Goal: Contribute content: Add original content to the website for others to see

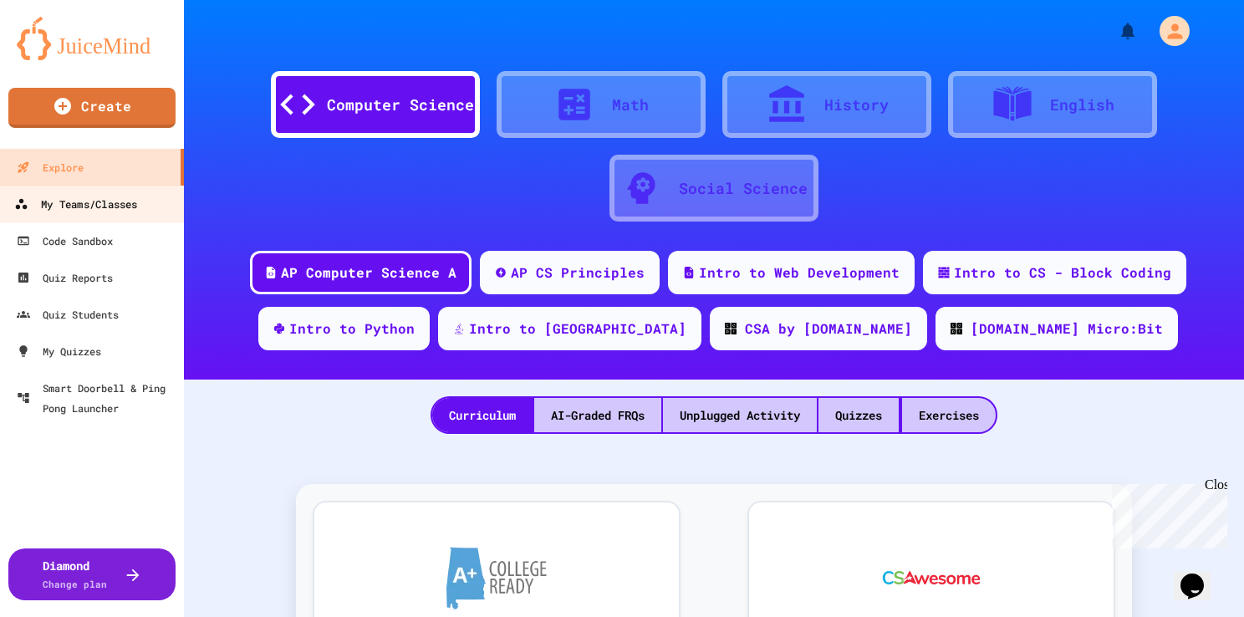
click at [115, 207] on div "My Teams/Classes" at bounding box center [75, 204] width 123 height 21
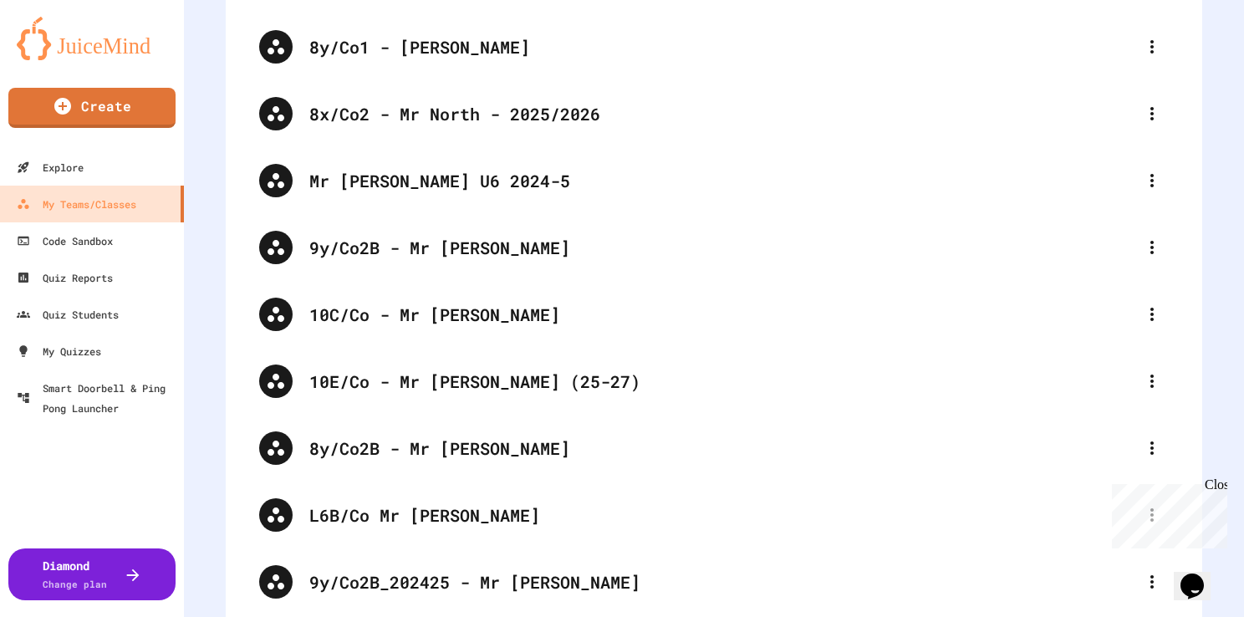
scroll to position [1458, 0]
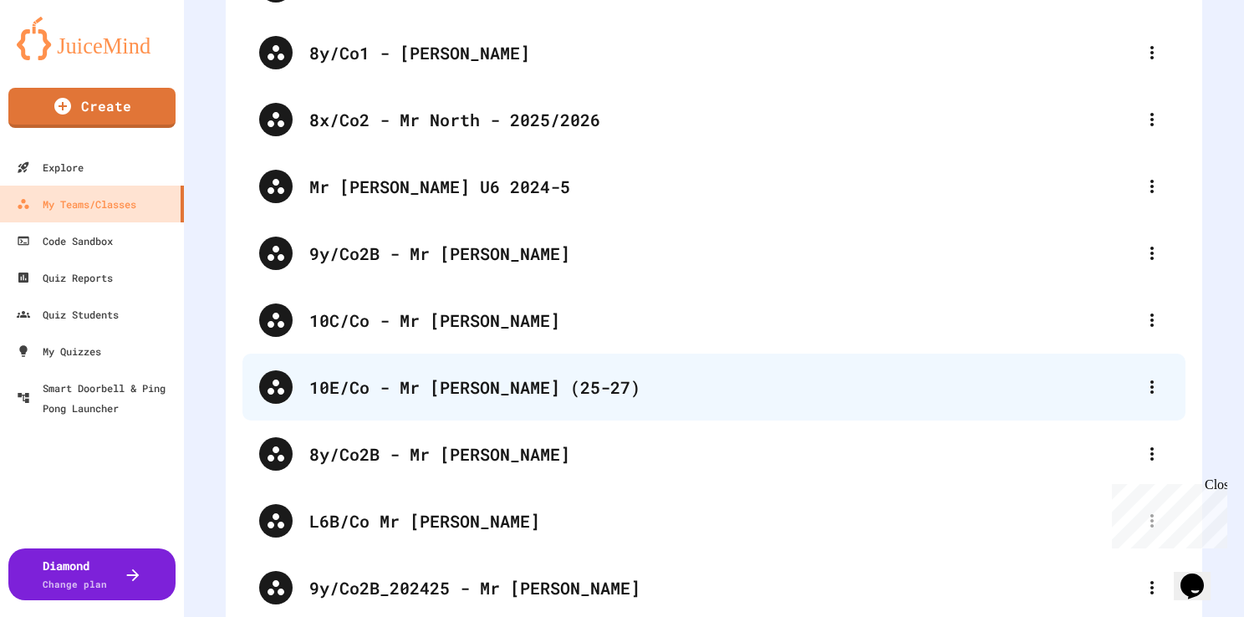
click at [461, 386] on div "10E/Co - Mr [PERSON_NAME] (25-27)" at bounding box center [722, 387] width 826 height 25
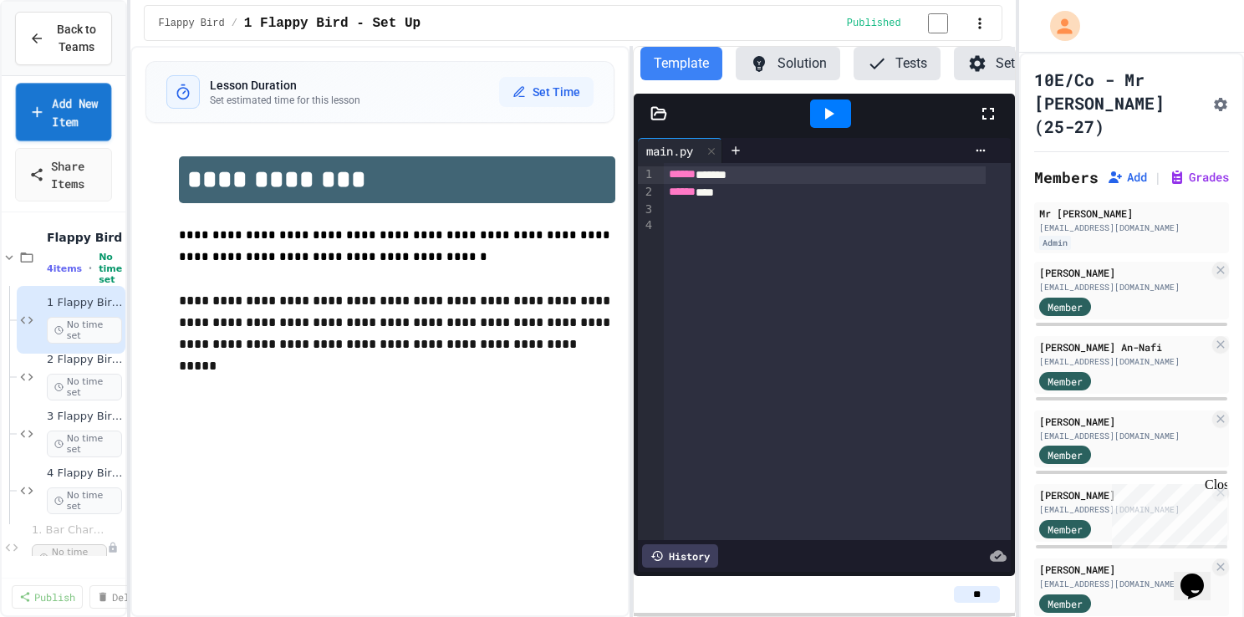
click at [69, 135] on link "Add New Item" at bounding box center [64, 112] width 96 height 58
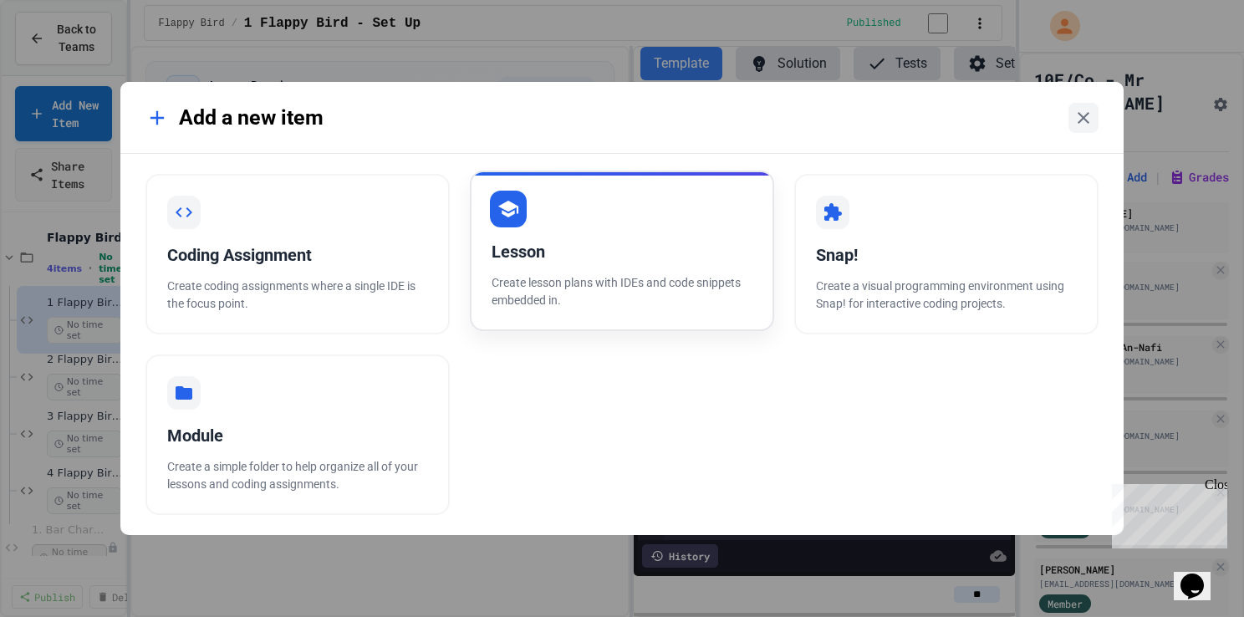
click at [550, 244] on div "Lesson" at bounding box center [622, 251] width 261 height 25
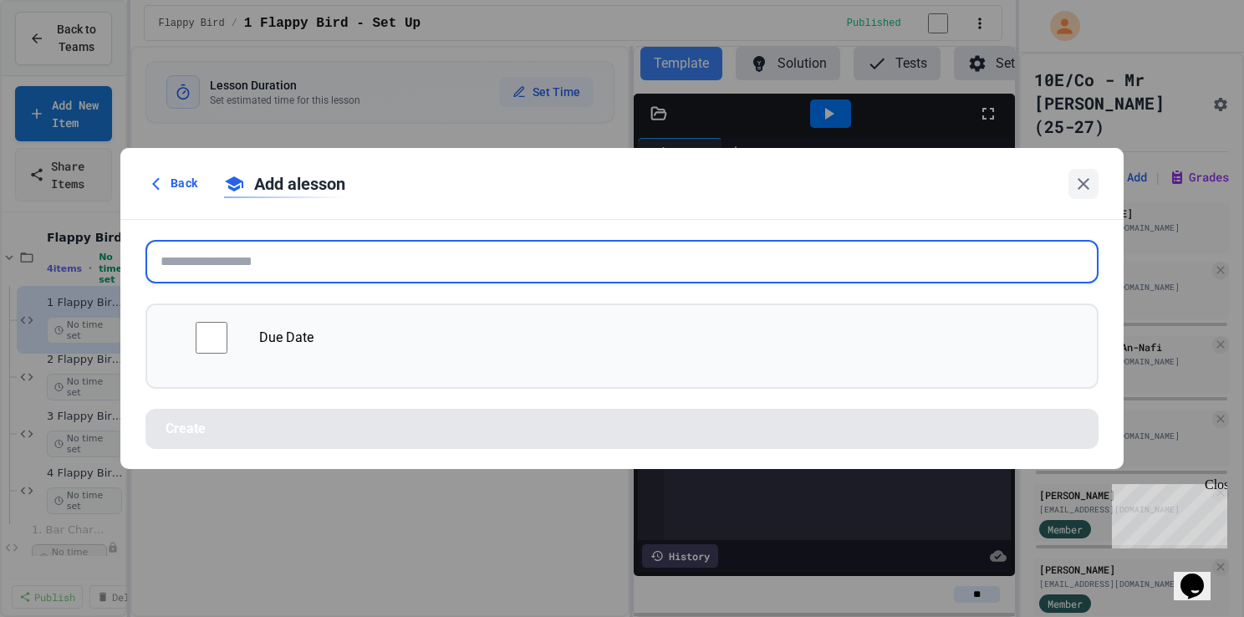
click at [351, 272] on input "text" at bounding box center [622, 261] width 953 height 43
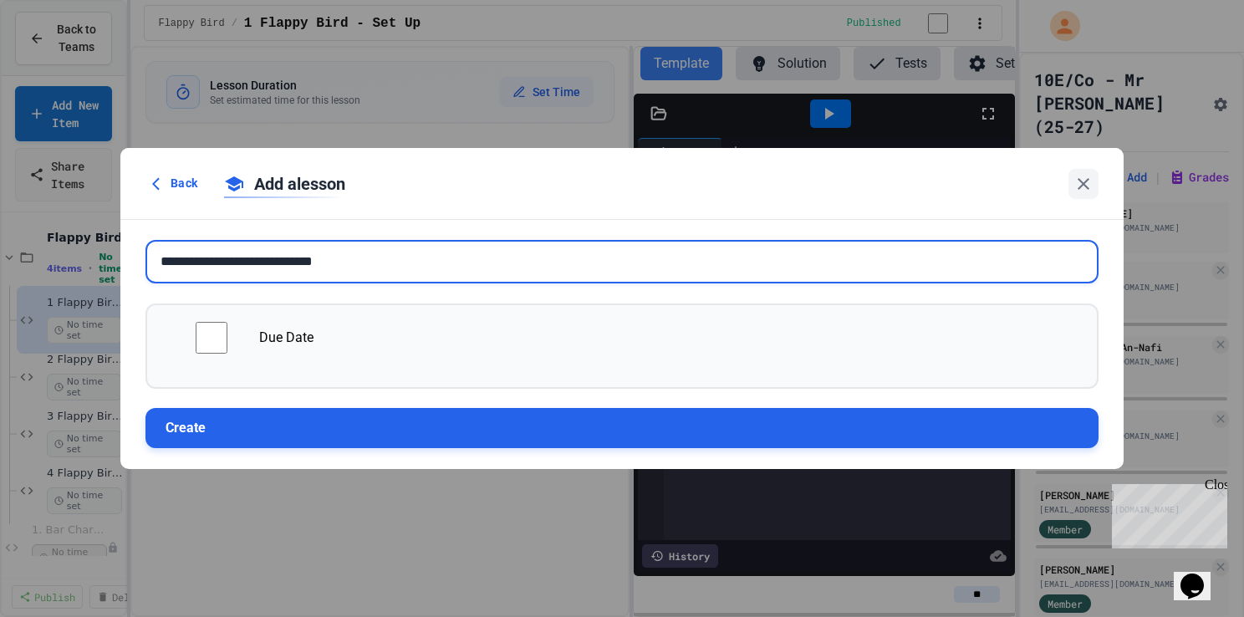
type input "**********"
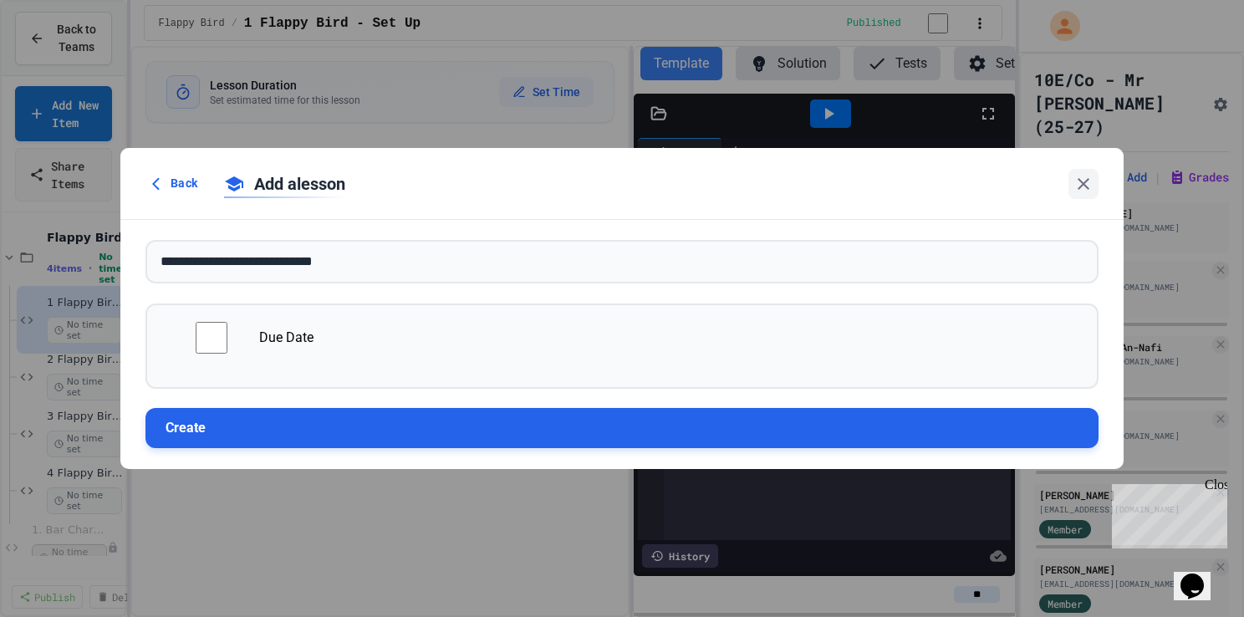
click at [382, 423] on button "Create" at bounding box center [622, 428] width 953 height 40
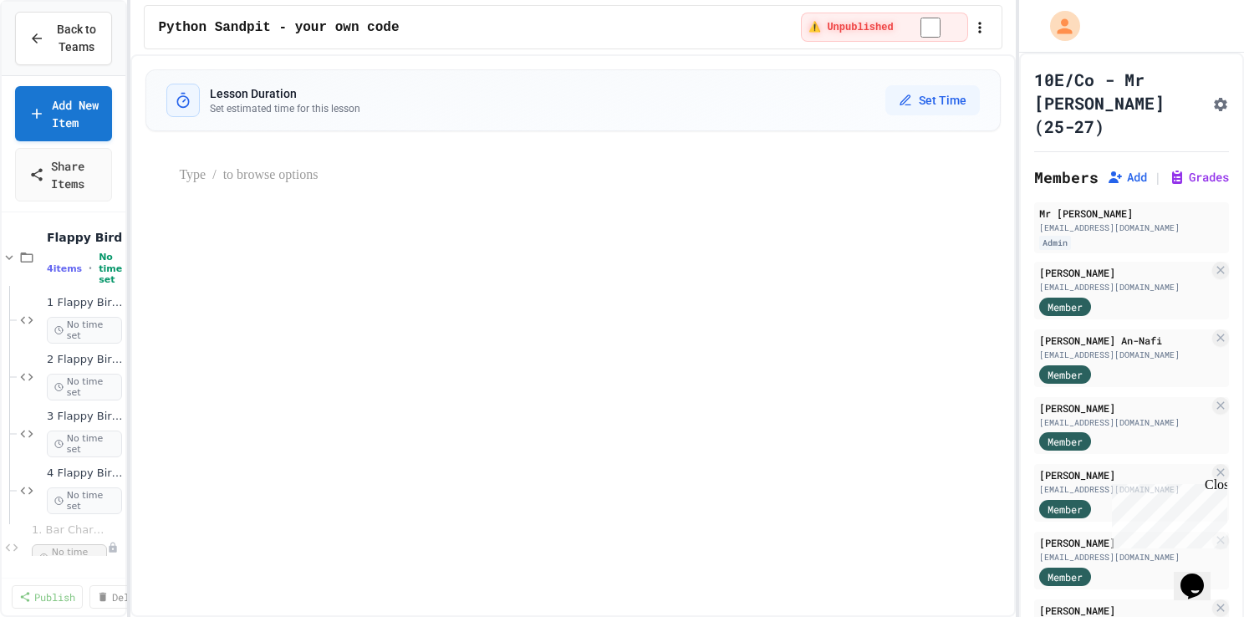
click at [331, 169] on p at bounding box center [589, 176] width 821 height 22
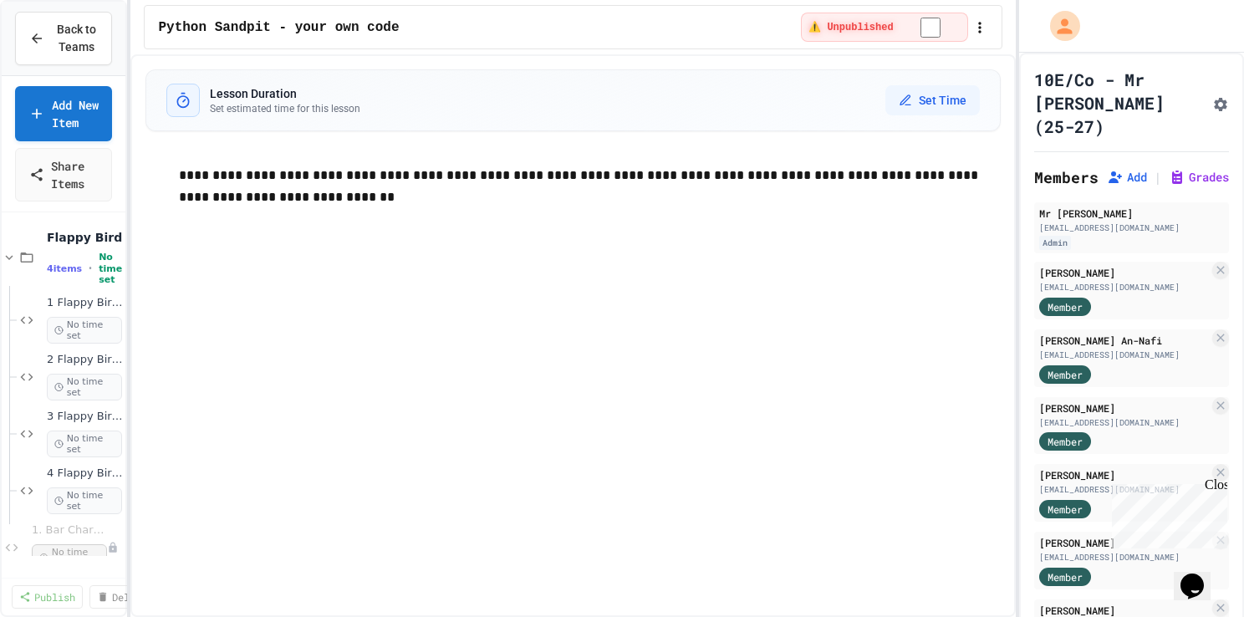
click at [646, 325] on div "**********" at bounding box center [572, 335] width 885 height 563
click at [982, 25] on icon "button" at bounding box center [980, 27] width 17 height 17
click at [613, 616] on div at bounding box center [622, 619] width 1244 height 0
click at [978, 23] on icon "button" at bounding box center [980, 27] width 17 height 17
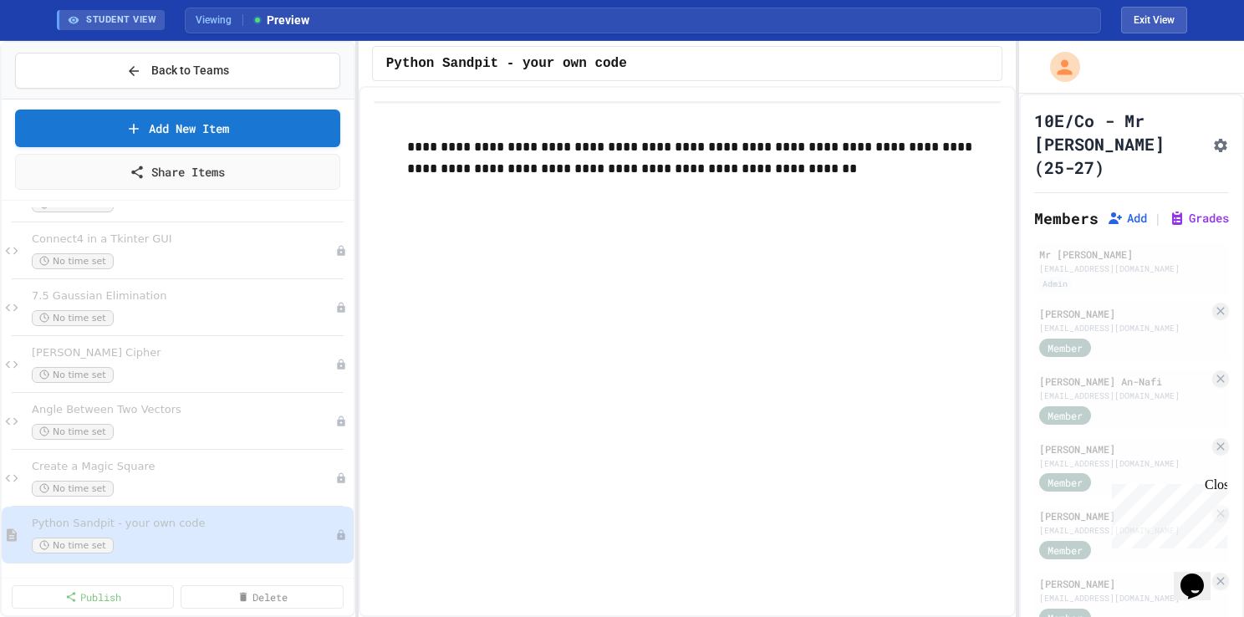
scroll to position [5226, 0]
click at [361, 503] on div "**********" at bounding box center [622, 329] width 1244 height 576
click at [94, 524] on span "Python Sandpit - your own code" at bounding box center [174, 525] width 285 height 14
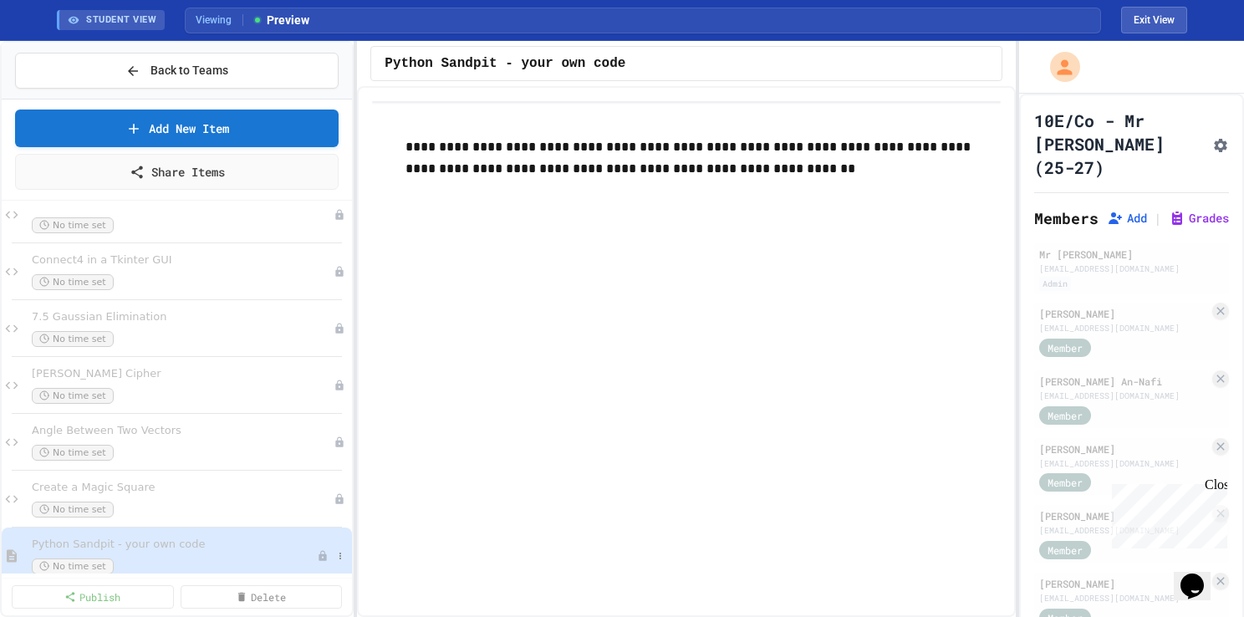
click at [103, 544] on span "Python Sandpit - your own code" at bounding box center [174, 545] width 285 height 14
click at [335, 554] on icon at bounding box center [340, 556] width 10 height 10
click at [278, 544] on button "Delete" at bounding box center [294, 541] width 129 height 30
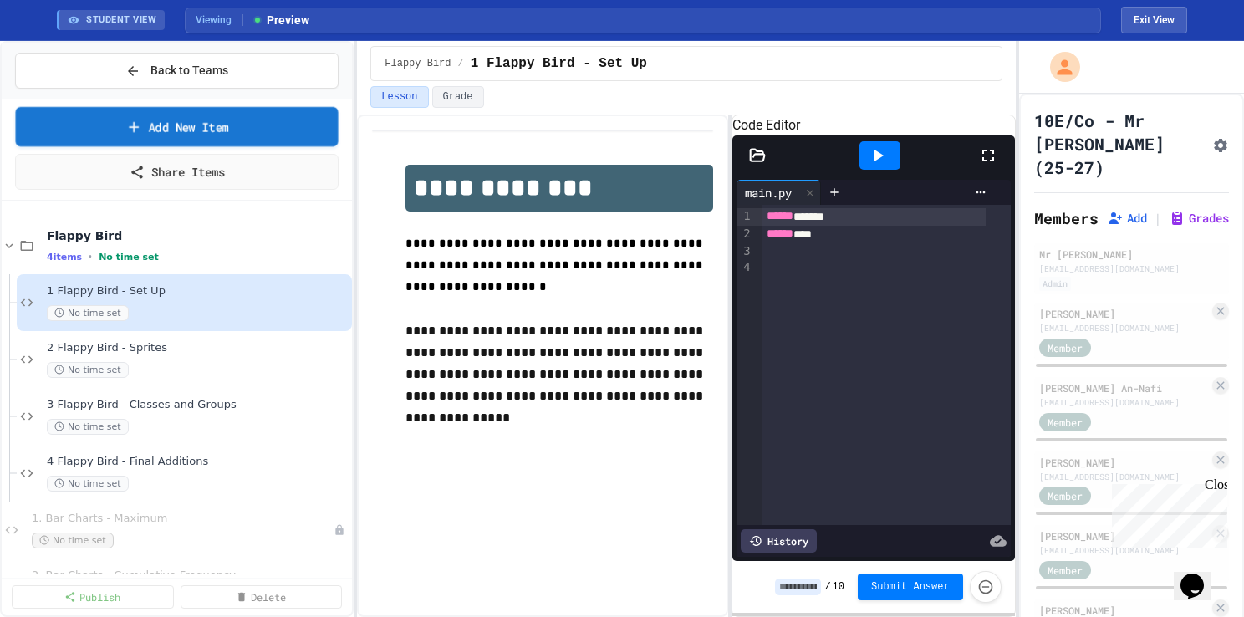
click at [222, 121] on link "Add New Item" at bounding box center [177, 126] width 323 height 39
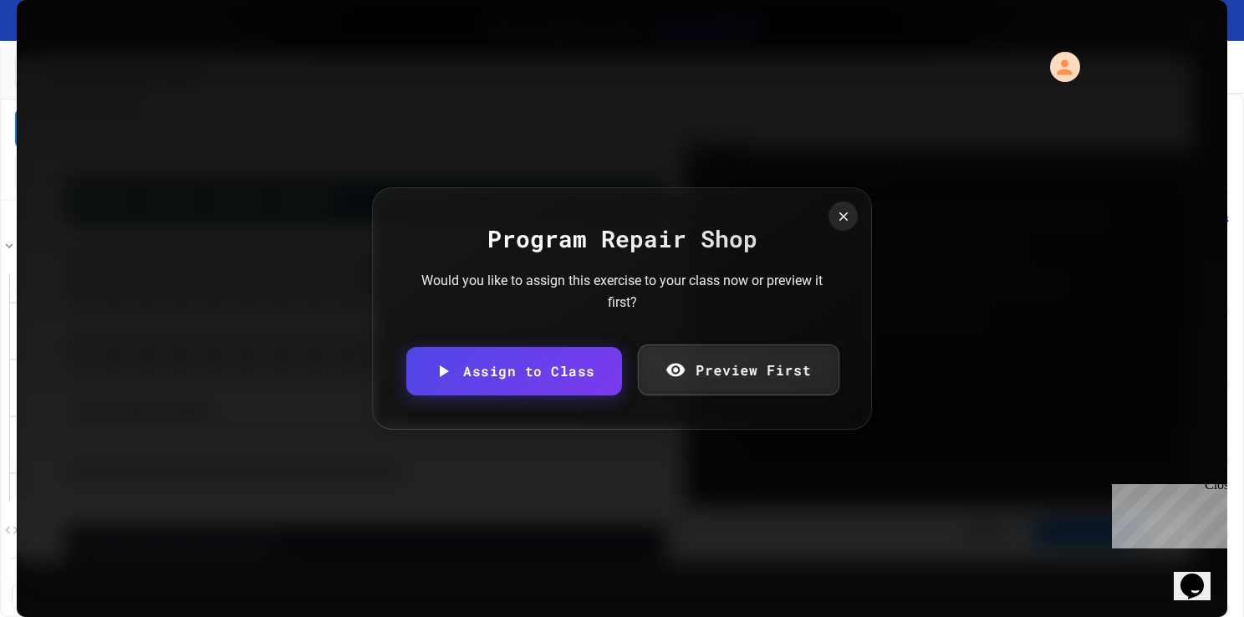
click at [689, 359] on link "Preview First" at bounding box center [738, 370] width 202 height 51
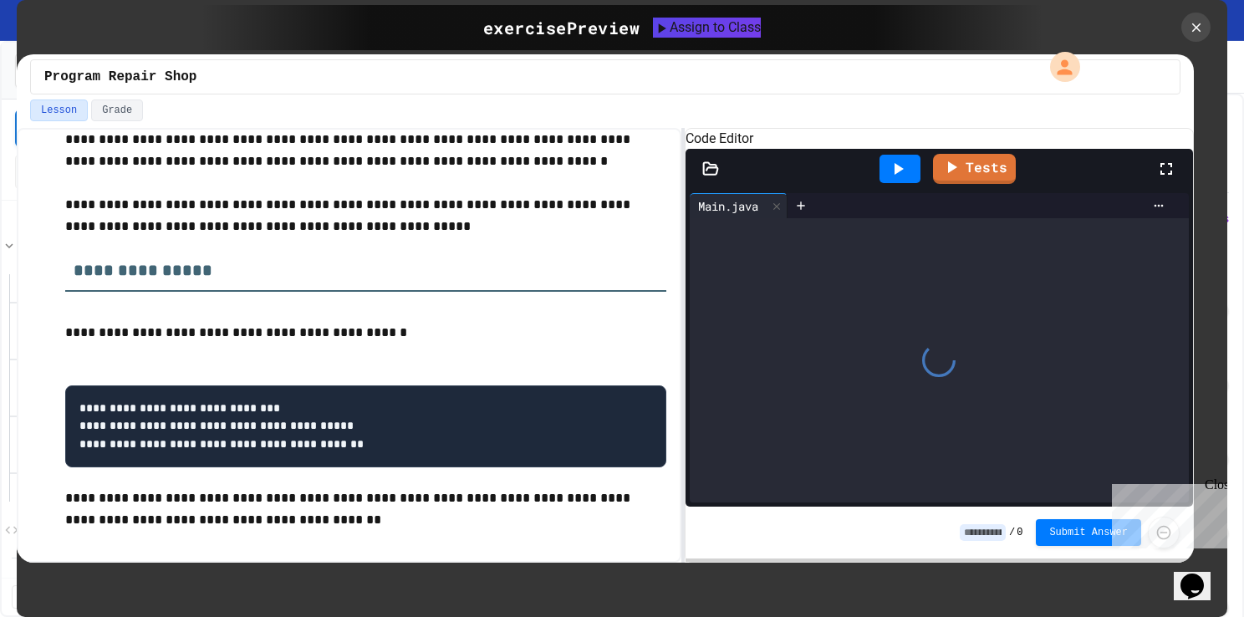
scroll to position [0, 0]
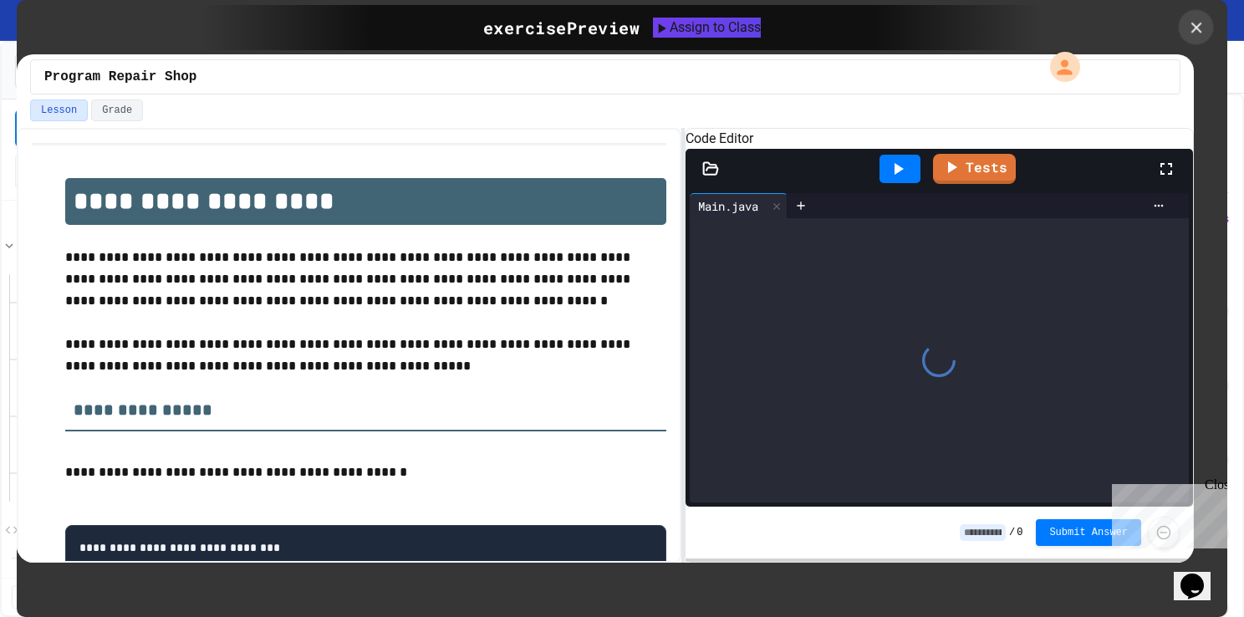
click at [1193, 22] on icon at bounding box center [1196, 27] width 18 height 18
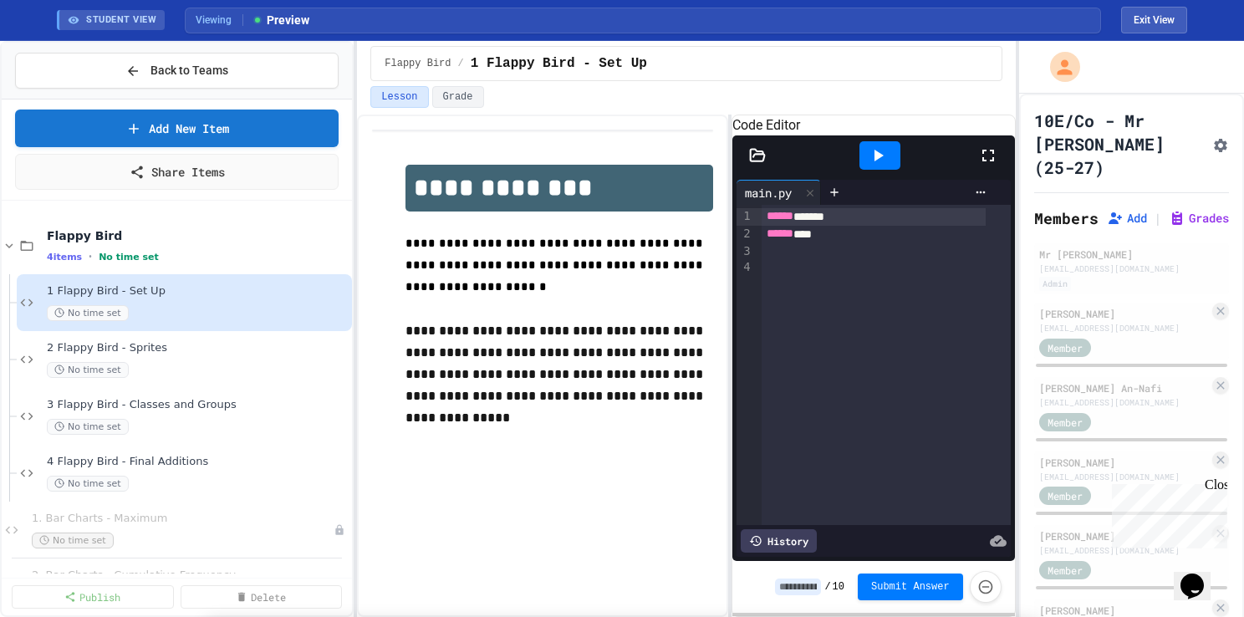
click at [171, 132] on link "Add New Item" at bounding box center [177, 126] width 320 height 39
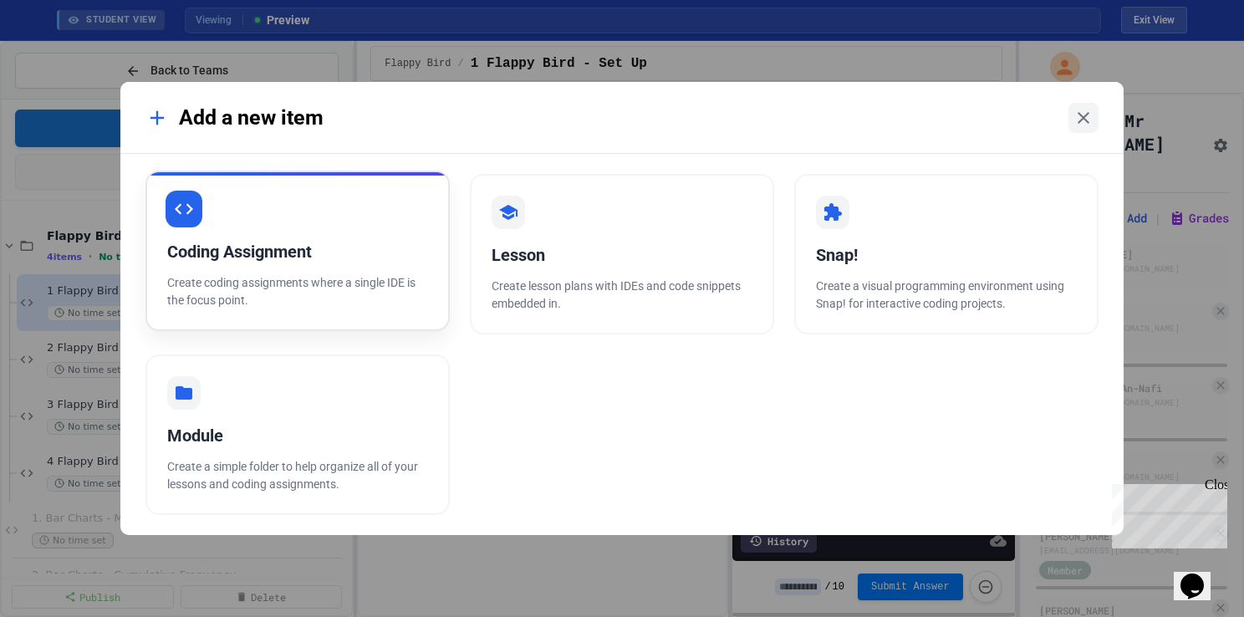
click at [318, 292] on p "Create coding assignments where a single IDE is the focus point." at bounding box center [297, 291] width 261 height 35
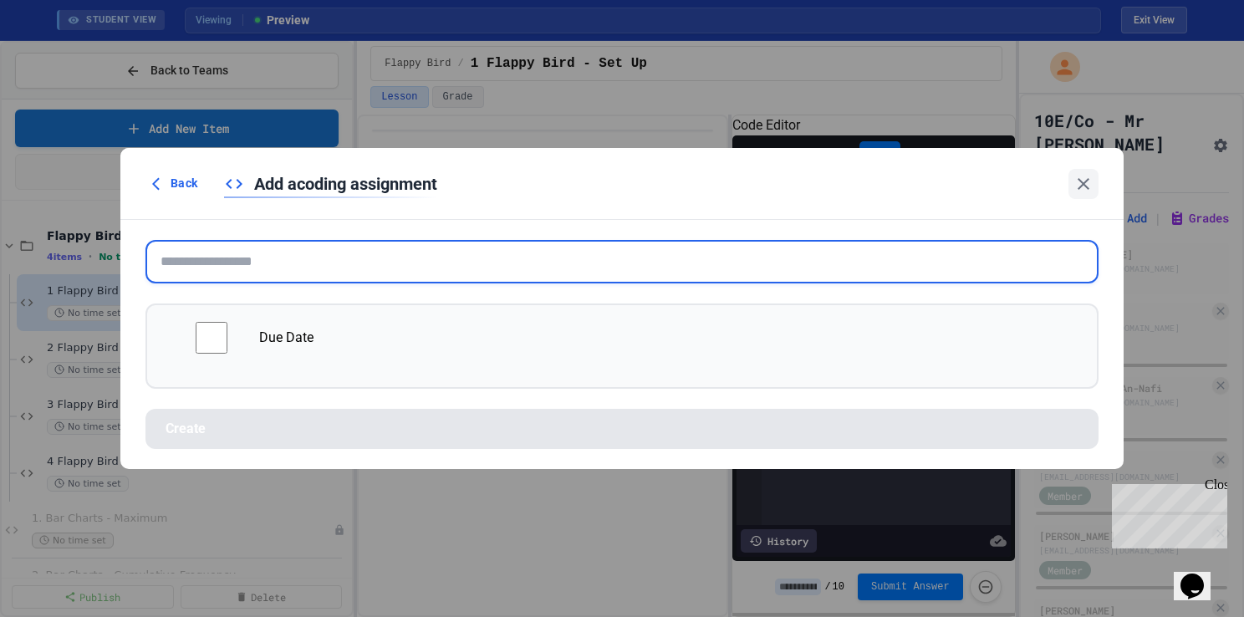
click at [308, 270] on input "text" at bounding box center [622, 261] width 953 height 43
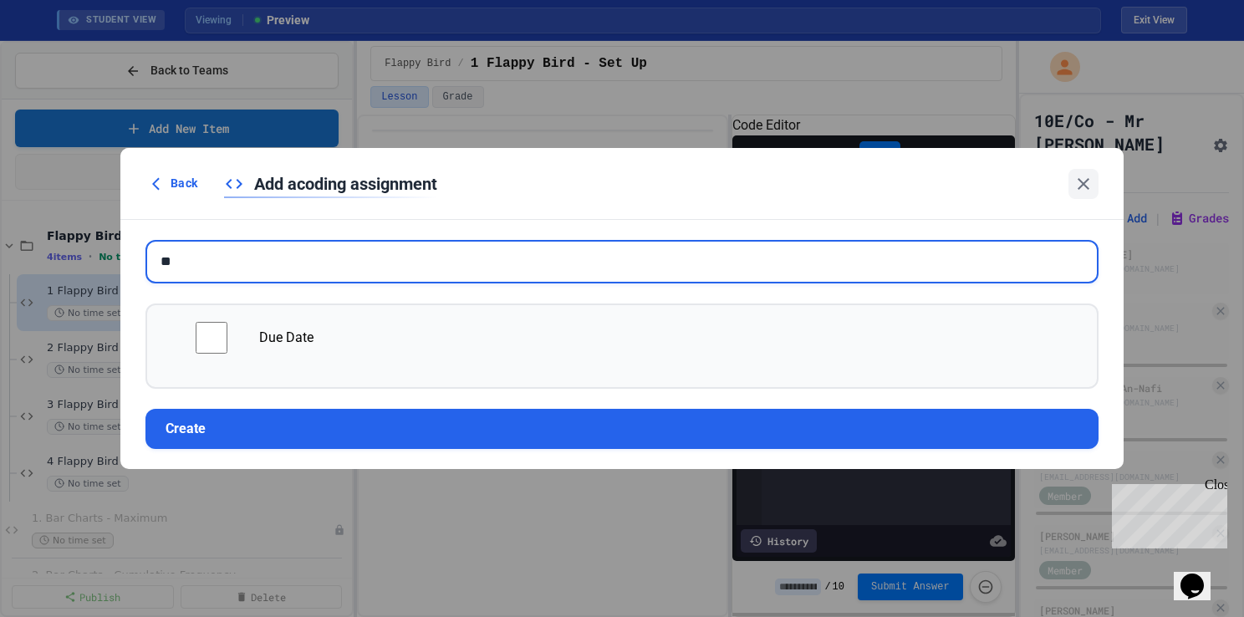
type input "*"
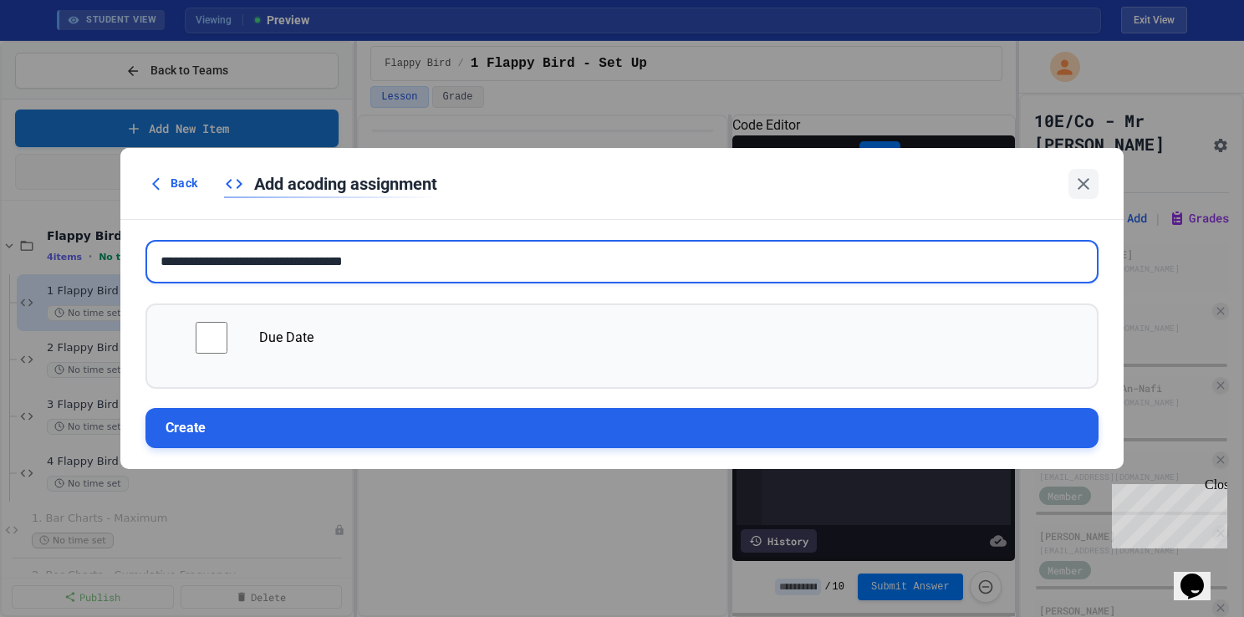
type input "**********"
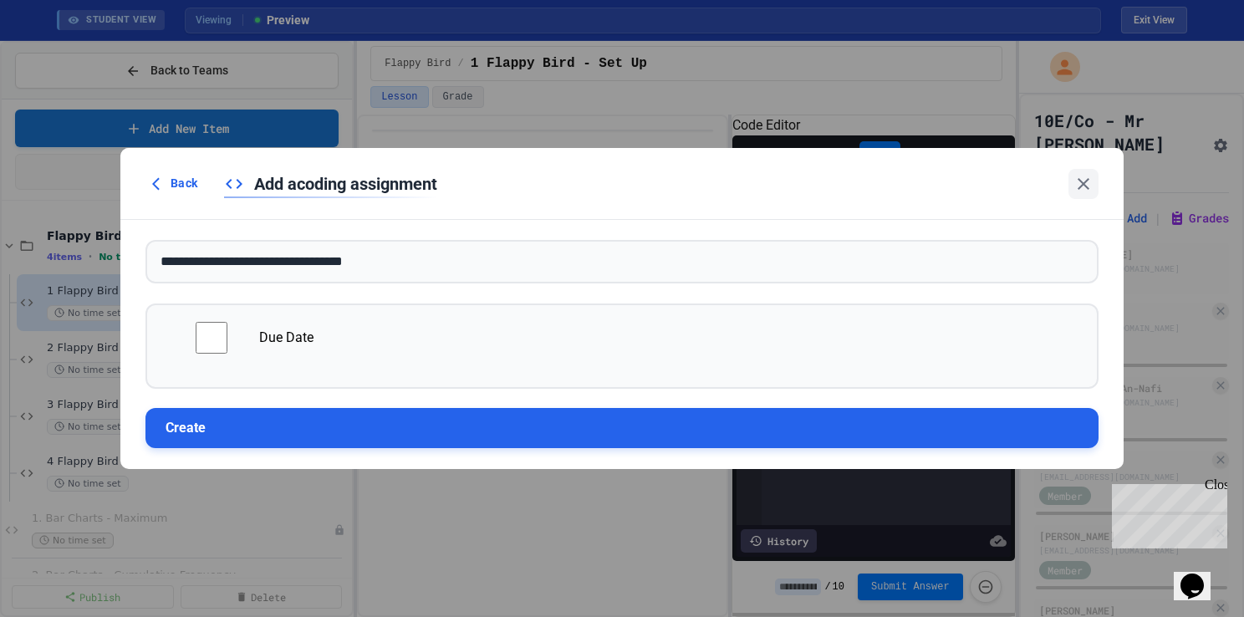
click at [341, 426] on button "Create" at bounding box center [622, 428] width 953 height 40
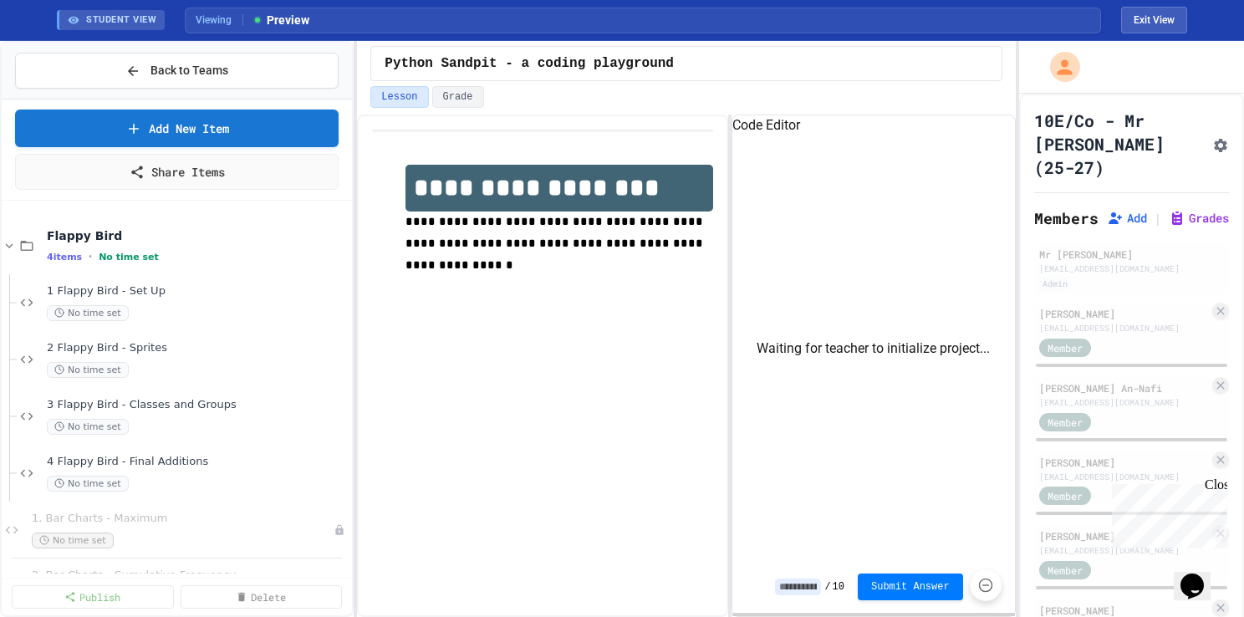
click at [985, 584] on icon "Force resubmission of student's answer (Admin only)" at bounding box center [986, 585] width 17 height 17
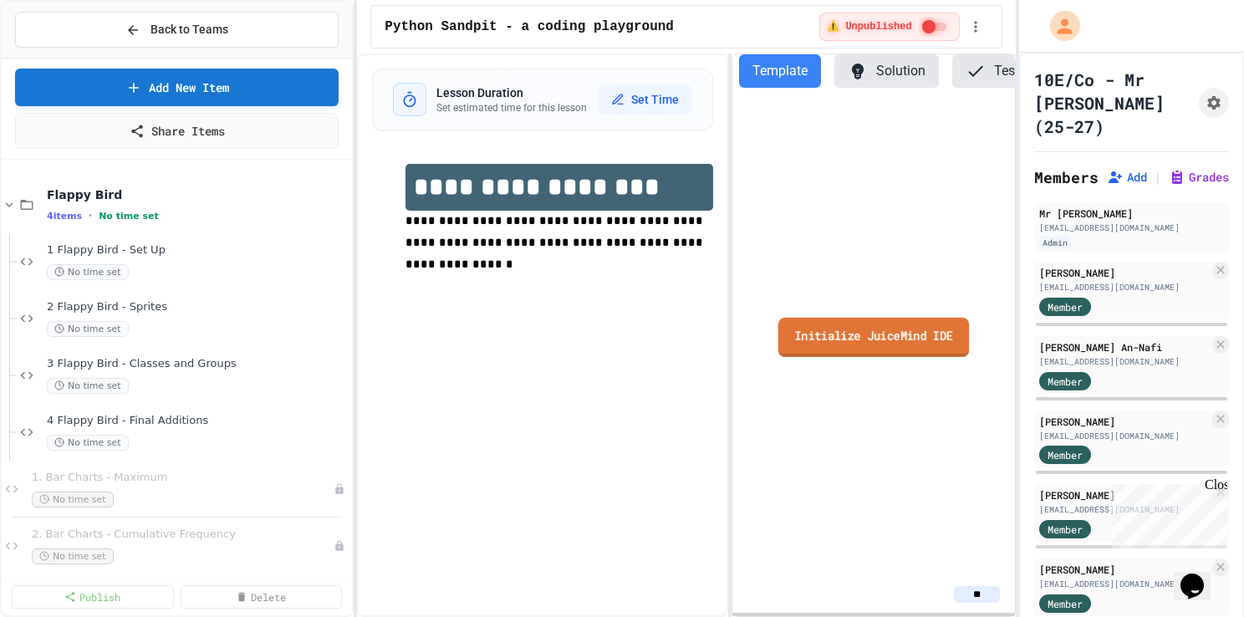
click at [884, 342] on link "Initialize JuiceMind IDE" at bounding box center [873, 336] width 191 height 39
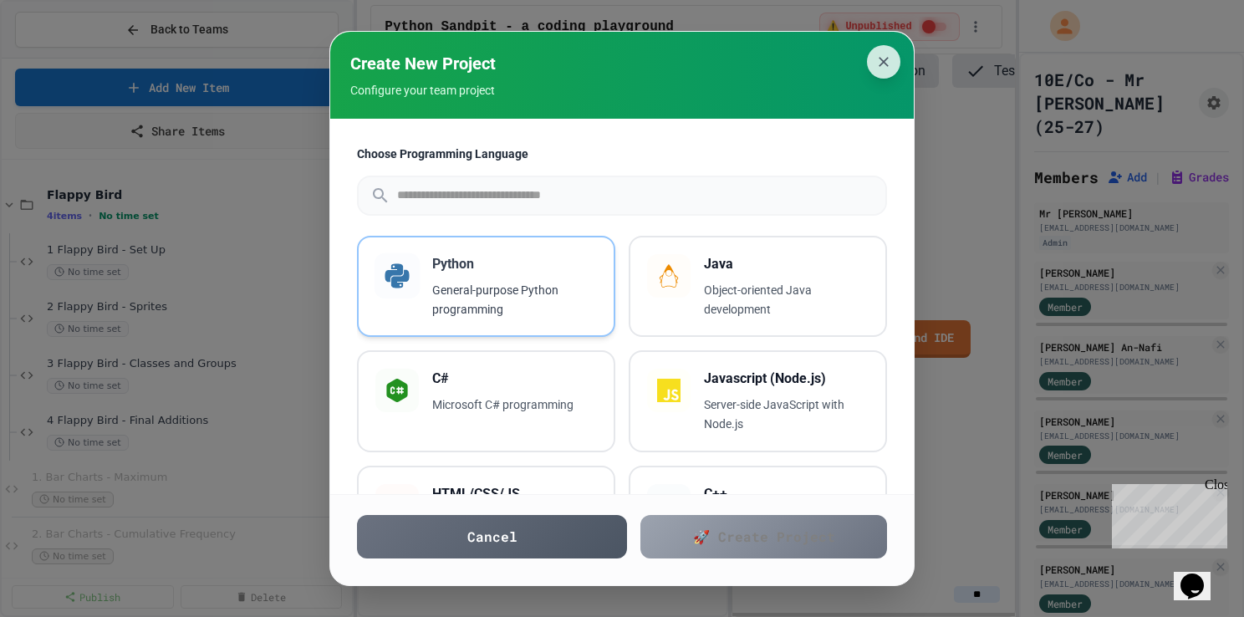
click at [430, 294] on div "Python General-purpose Python programming" at bounding box center [486, 286] width 222 height 65
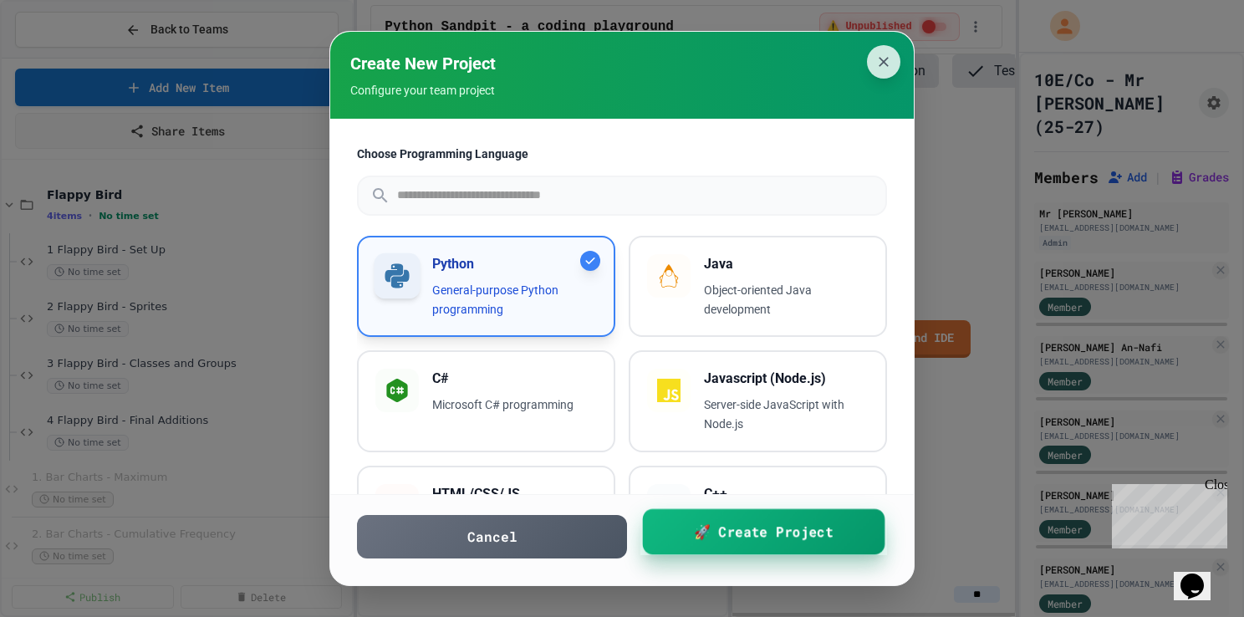
click at [776, 534] on span "🚀 Create Project" at bounding box center [764, 531] width 140 height 21
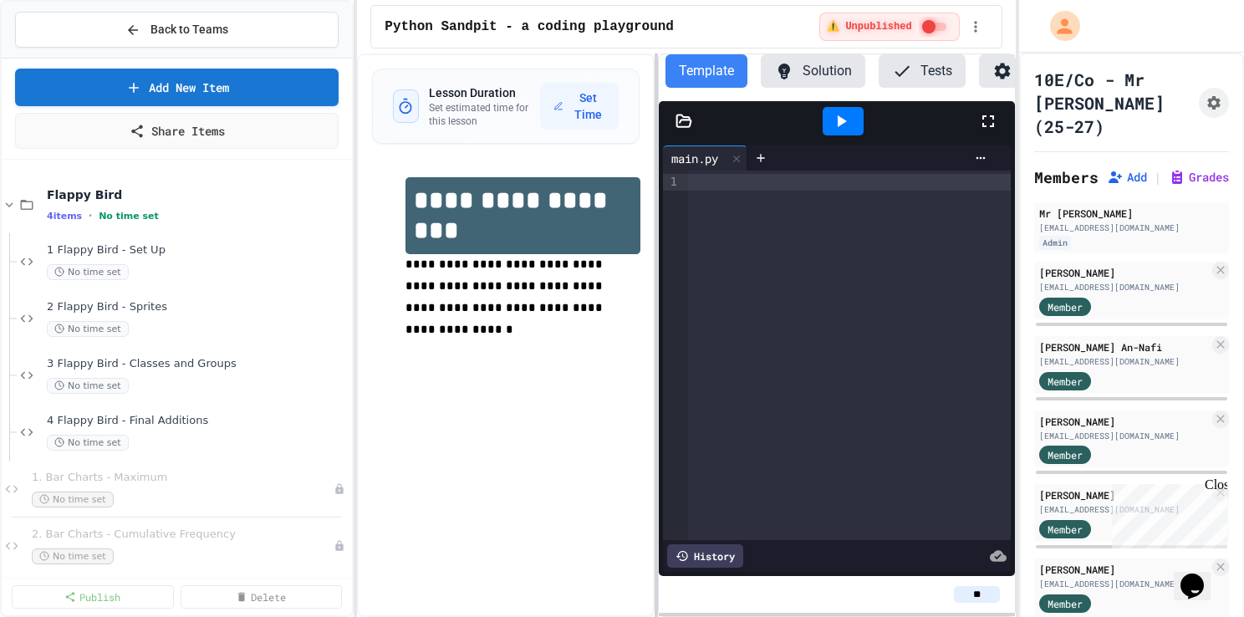
click at [656, 340] on div at bounding box center [656, 336] width 3 height 564
drag, startPoint x: 493, startPoint y: 237, endPoint x: 341, endPoint y: 195, distance: 158.1
click at [341, 195] on div "**********" at bounding box center [622, 308] width 1244 height 617
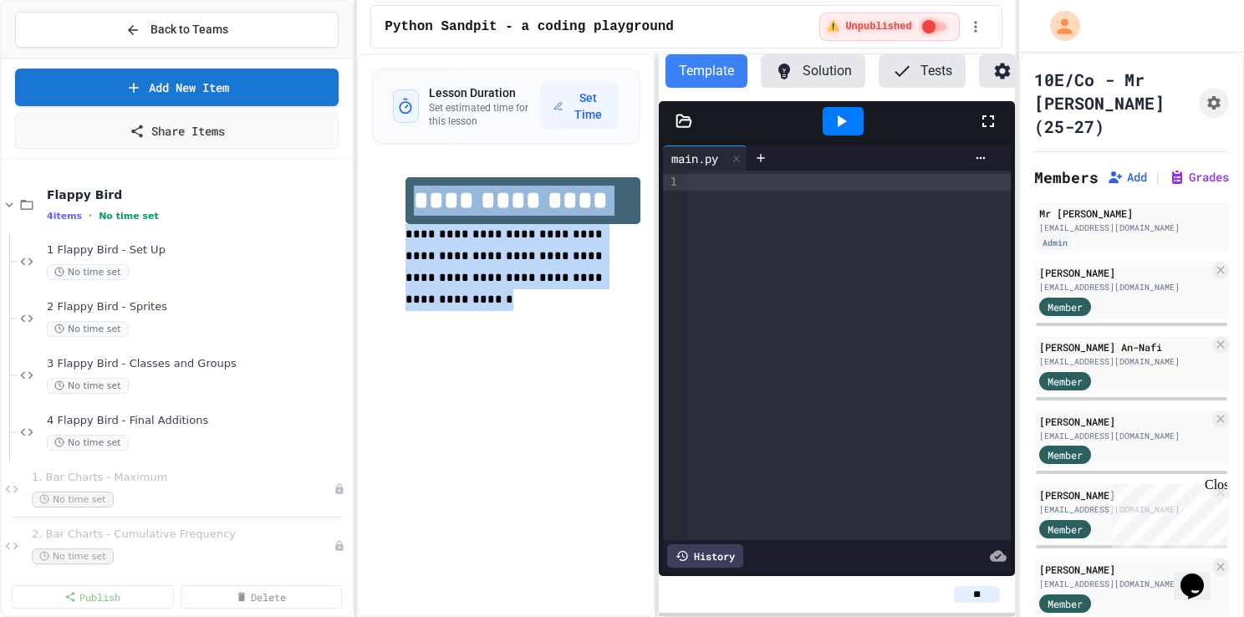
drag, startPoint x: 523, startPoint y: 283, endPoint x: 373, endPoint y: 222, distance: 162.4
click at [373, 222] on div "**********" at bounding box center [506, 255] width 268 height 189
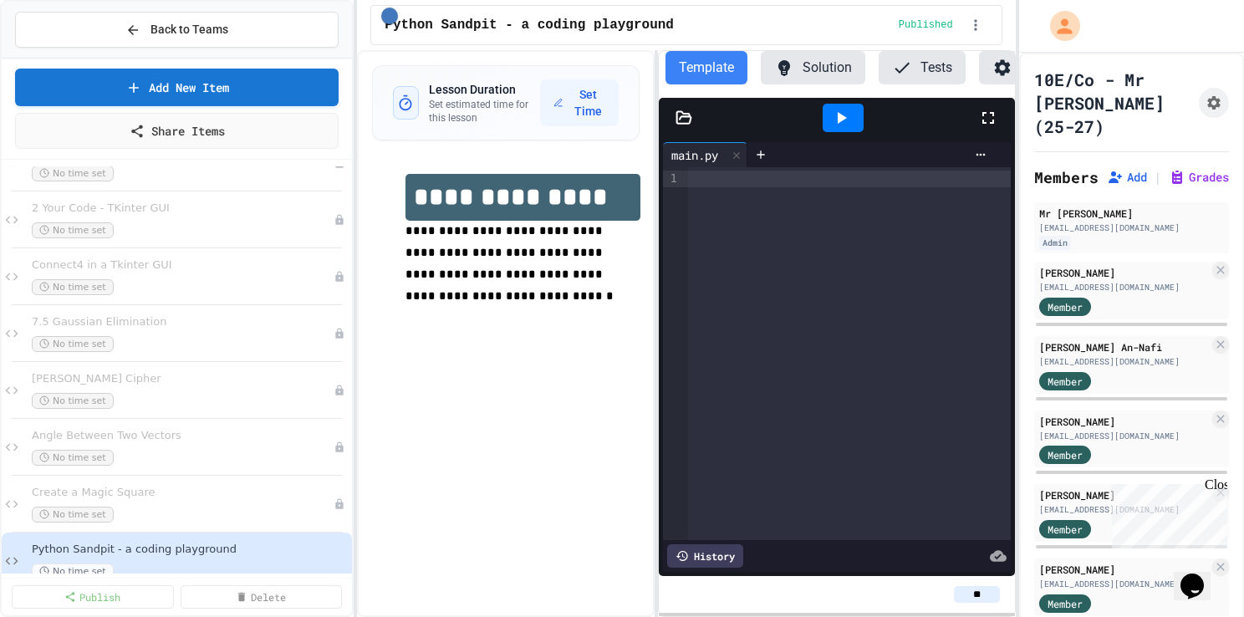
scroll to position [5185, 0]
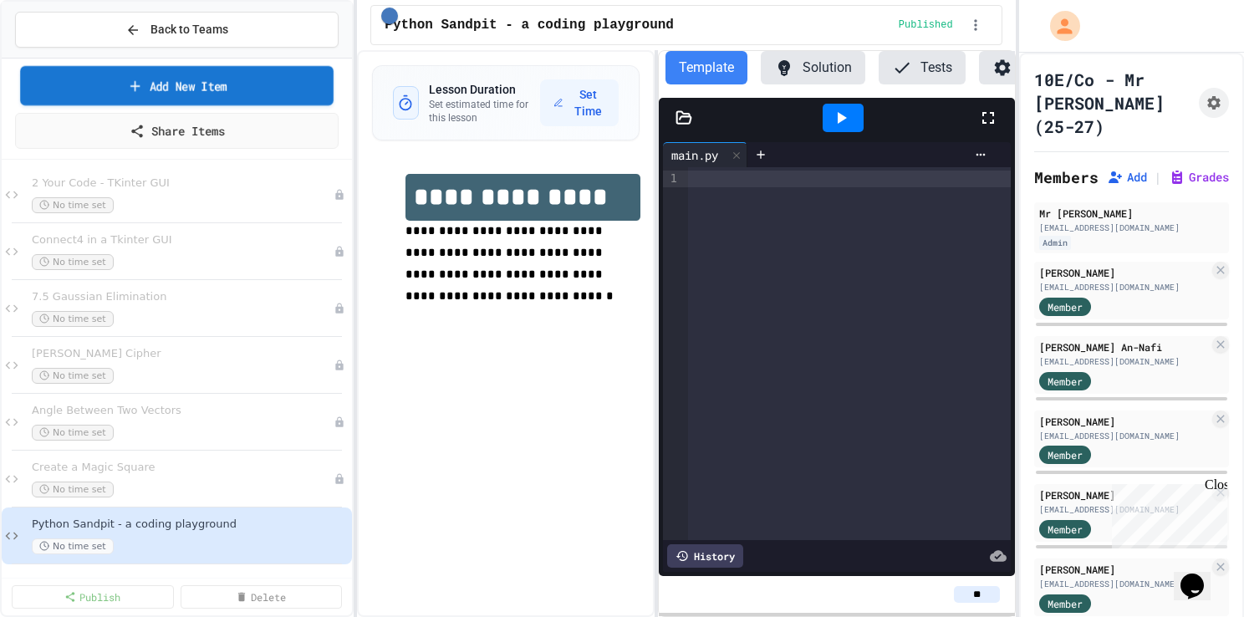
click at [181, 89] on link "Add New Item" at bounding box center [177, 85] width 314 height 39
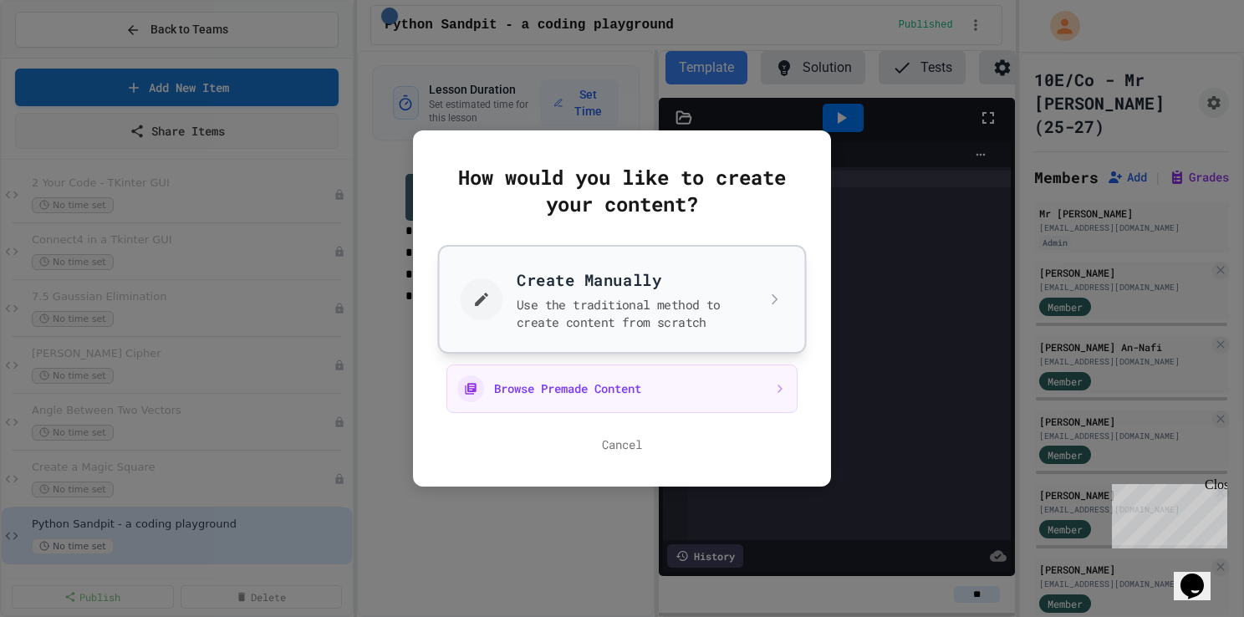
click at [605, 303] on button "Create Manually Use the traditional method to create content from scratch" at bounding box center [622, 299] width 369 height 109
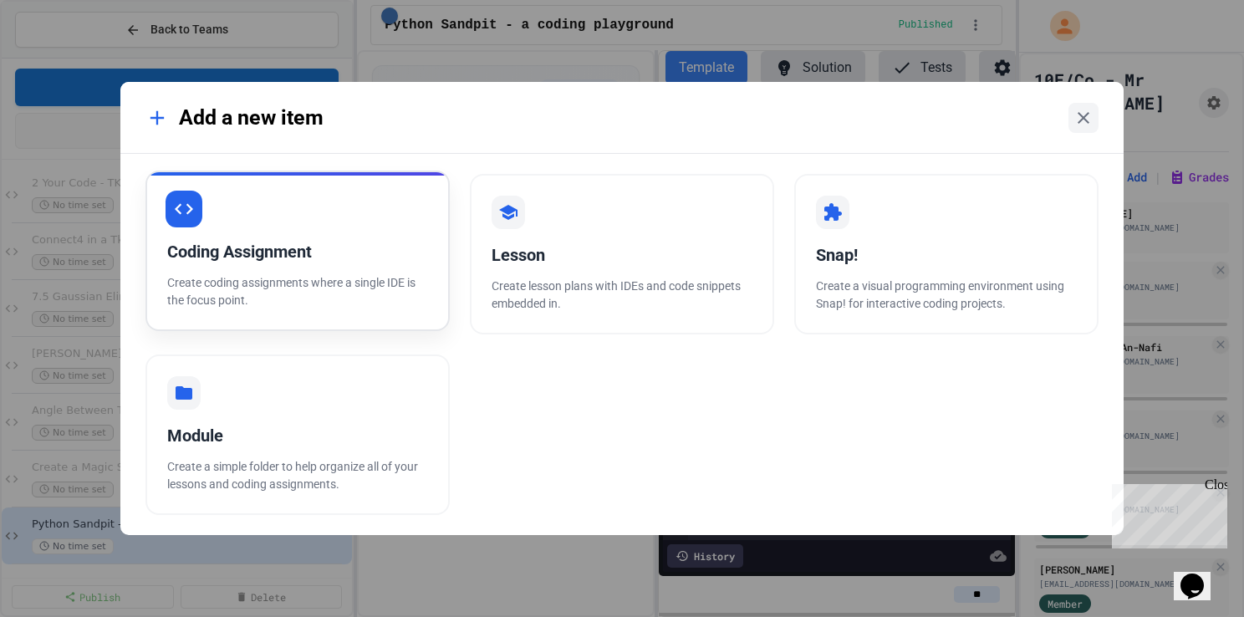
click at [357, 289] on p "Create coding assignments where a single IDE is the focus point." at bounding box center [297, 291] width 261 height 35
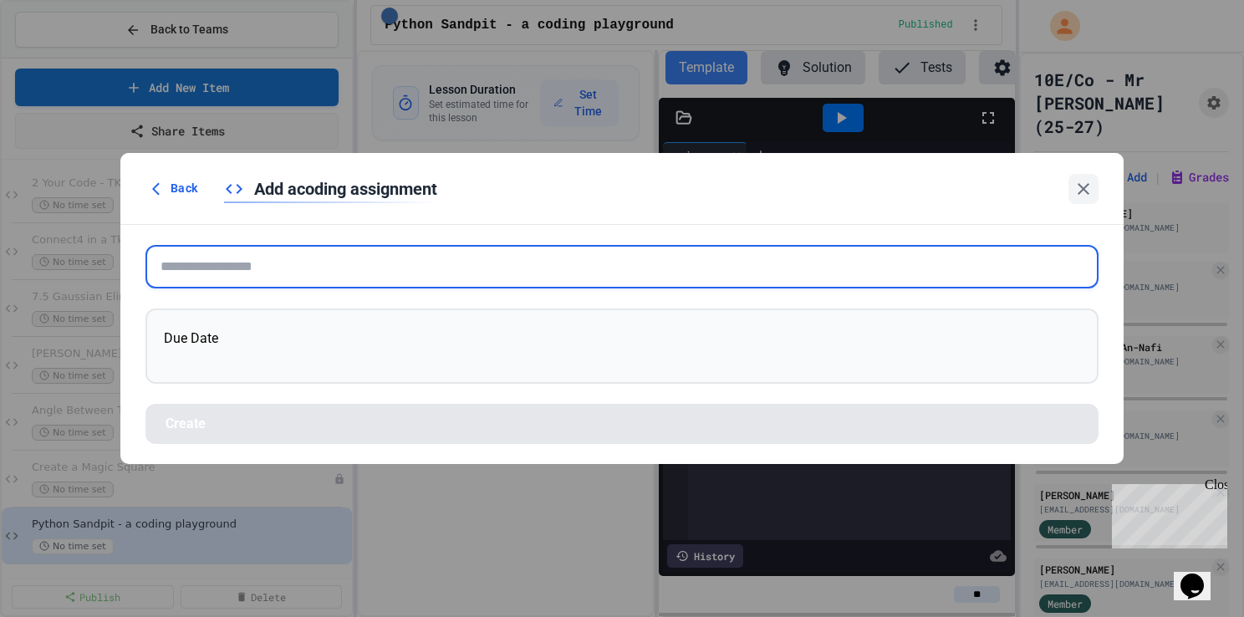
click at [269, 261] on input "text" at bounding box center [622, 266] width 953 height 43
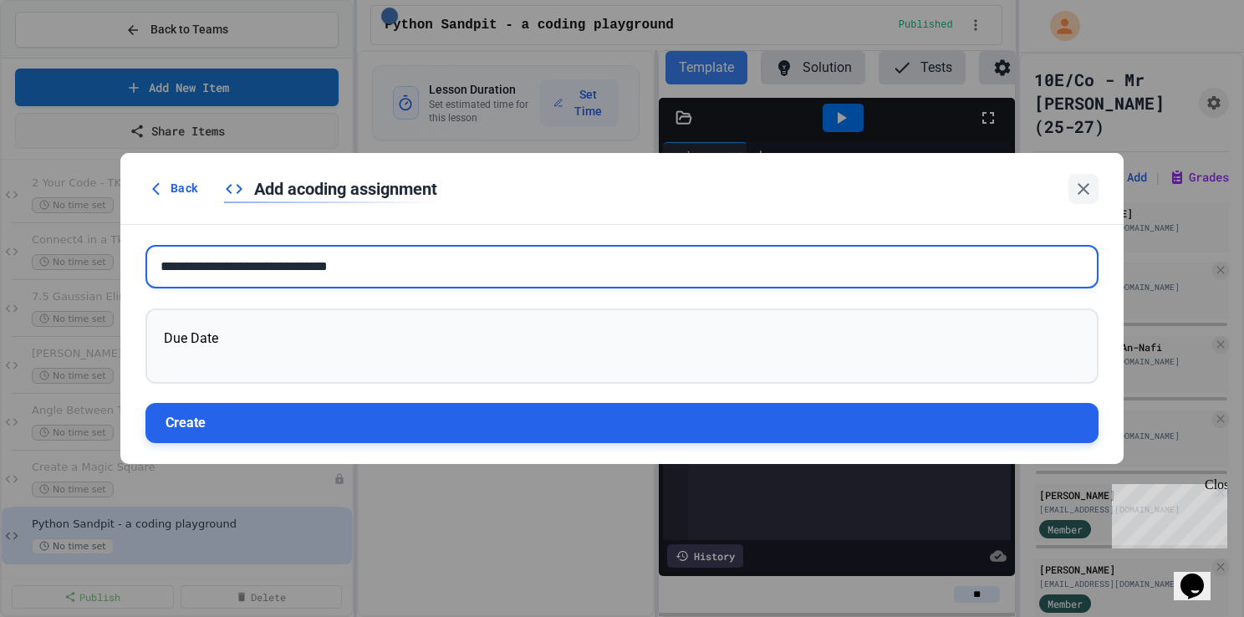
type input "**********"
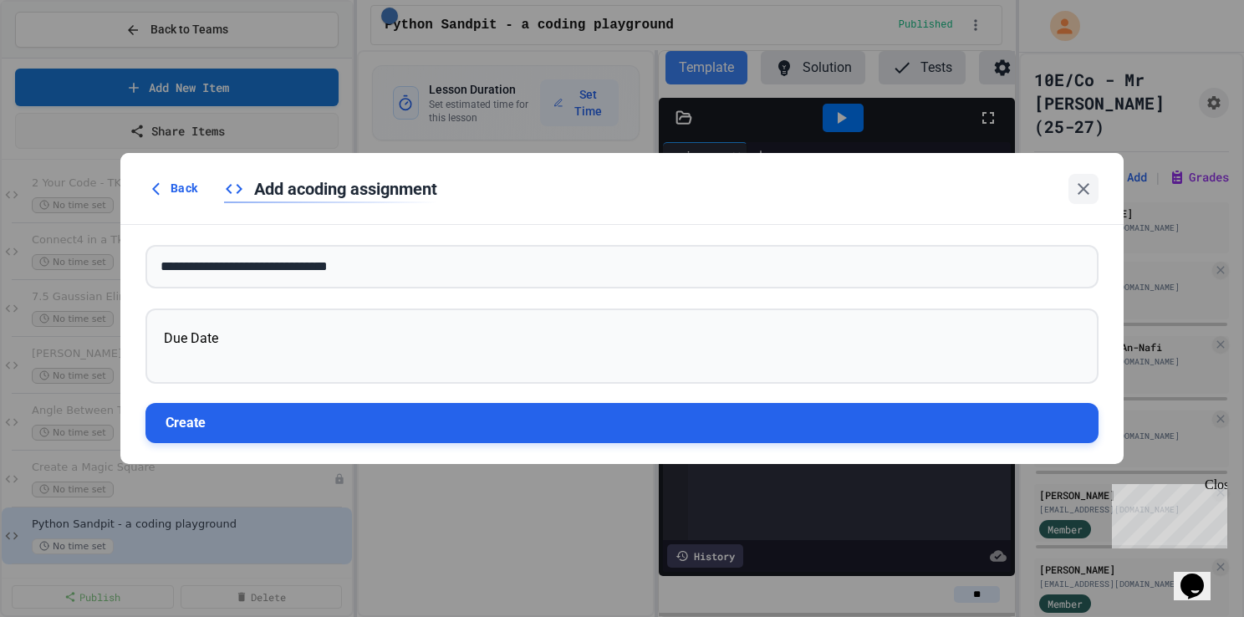
click at [330, 437] on button "Create" at bounding box center [622, 423] width 953 height 40
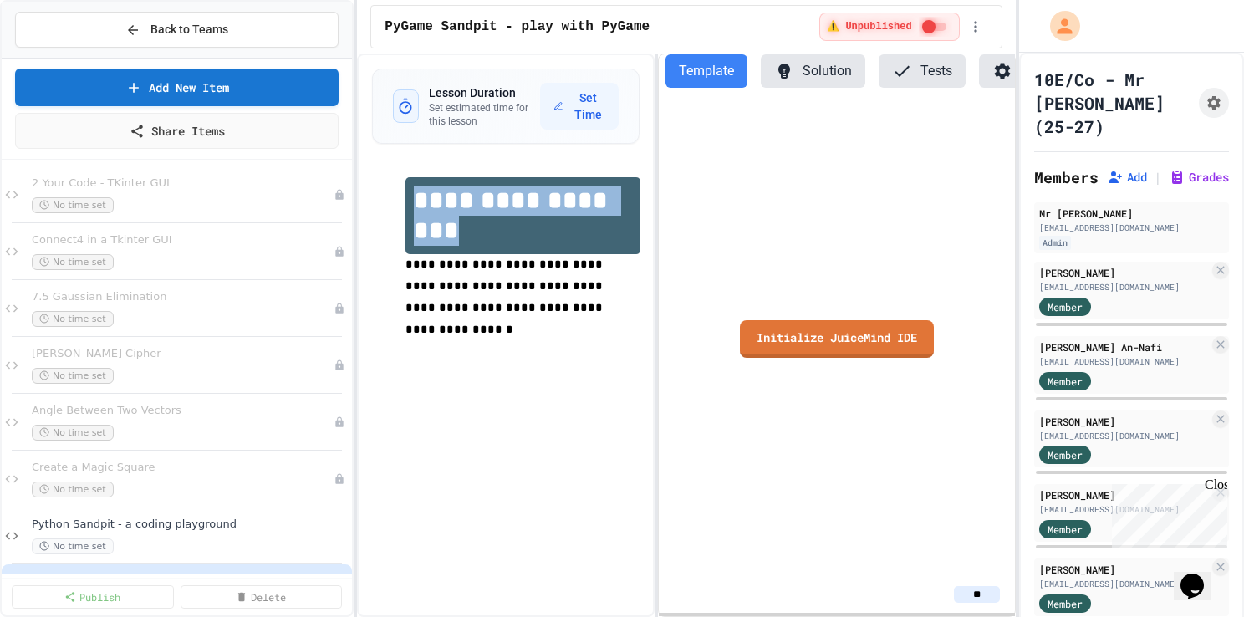
drag, startPoint x: 485, startPoint y: 235, endPoint x: 377, endPoint y: 188, distance: 117.6
click at [377, 188] on div "**********" at bounding box center [506, 270] width 268 height 219
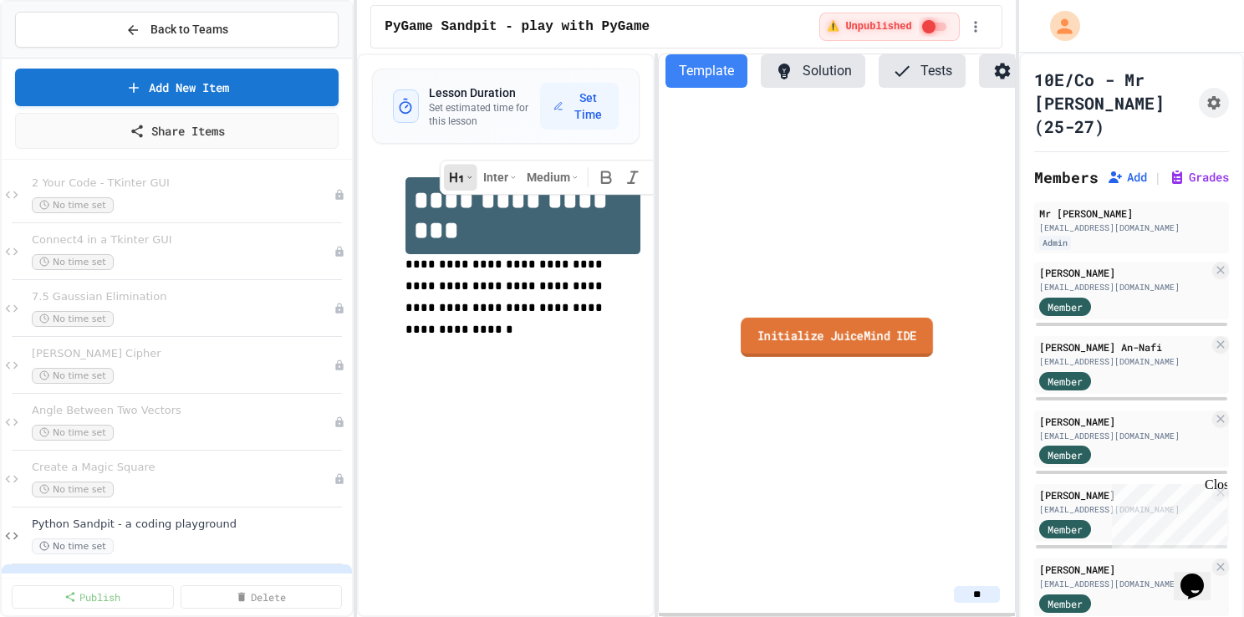
click at [846, 340] on link "Initialize JuiceMind IDE" at bounding box center [837, 336] width 192 height 39
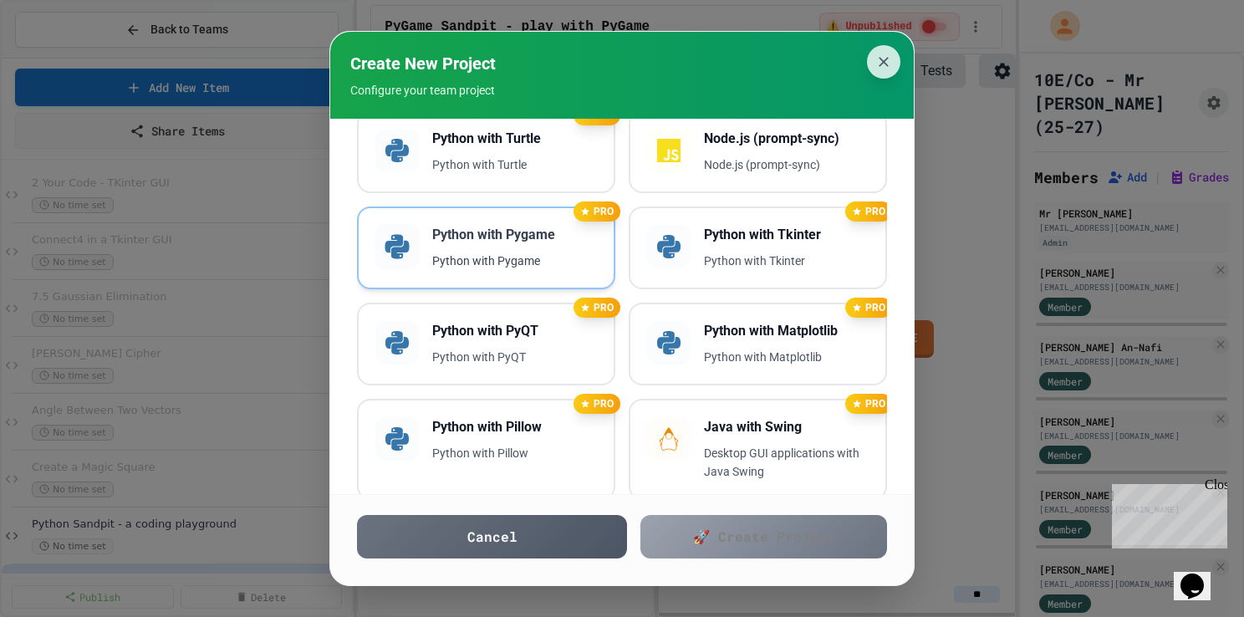
scroll to position [466, 0]
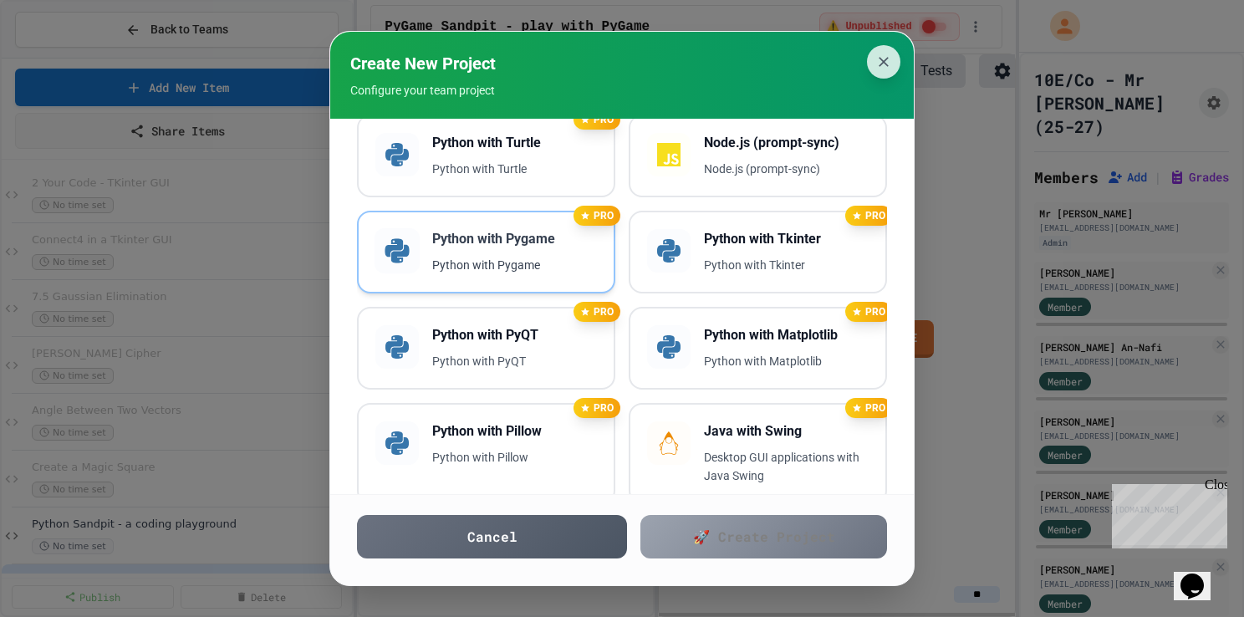
click at [473, 256] on p "Python with Pygame" at bounding box center [514, 265] width 165 height 19
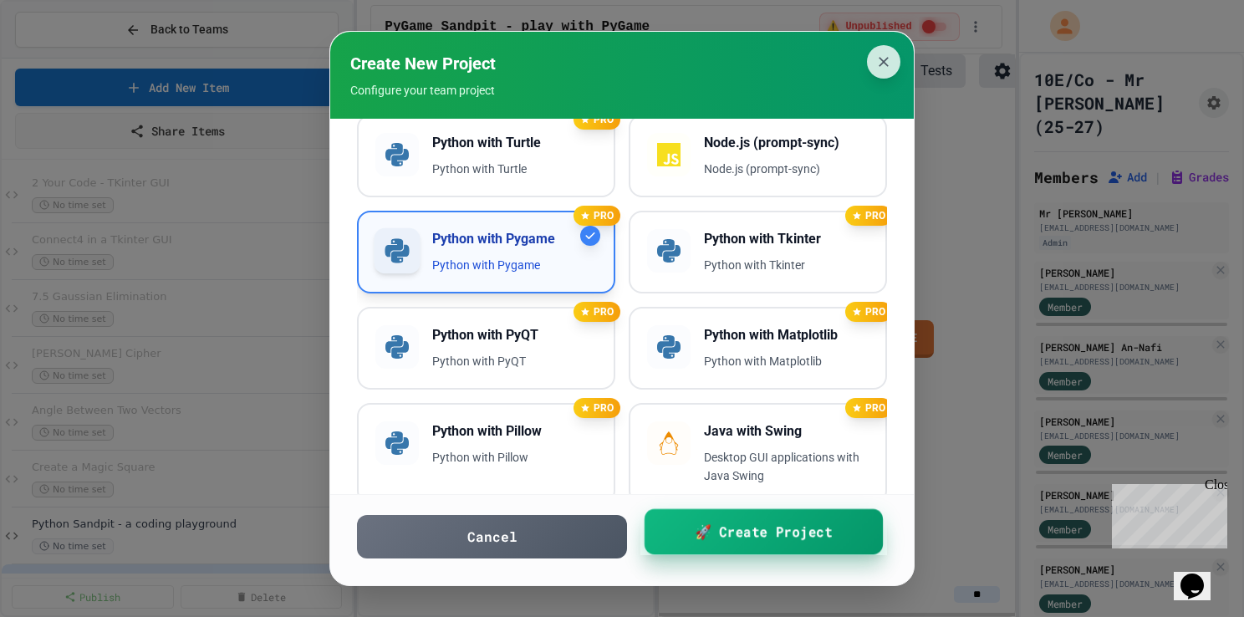
click at [736, 542] on span "🚀 Create Project" at bounding box center [763, 531] width 137 height 21
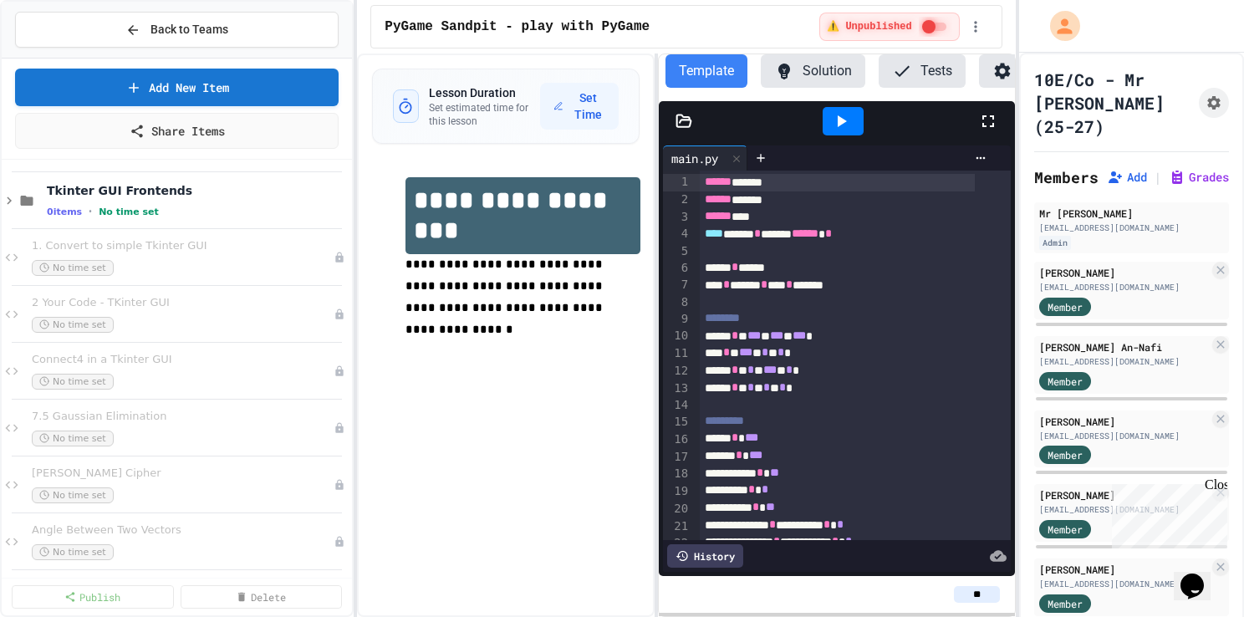
scroll to position [5058, 0]
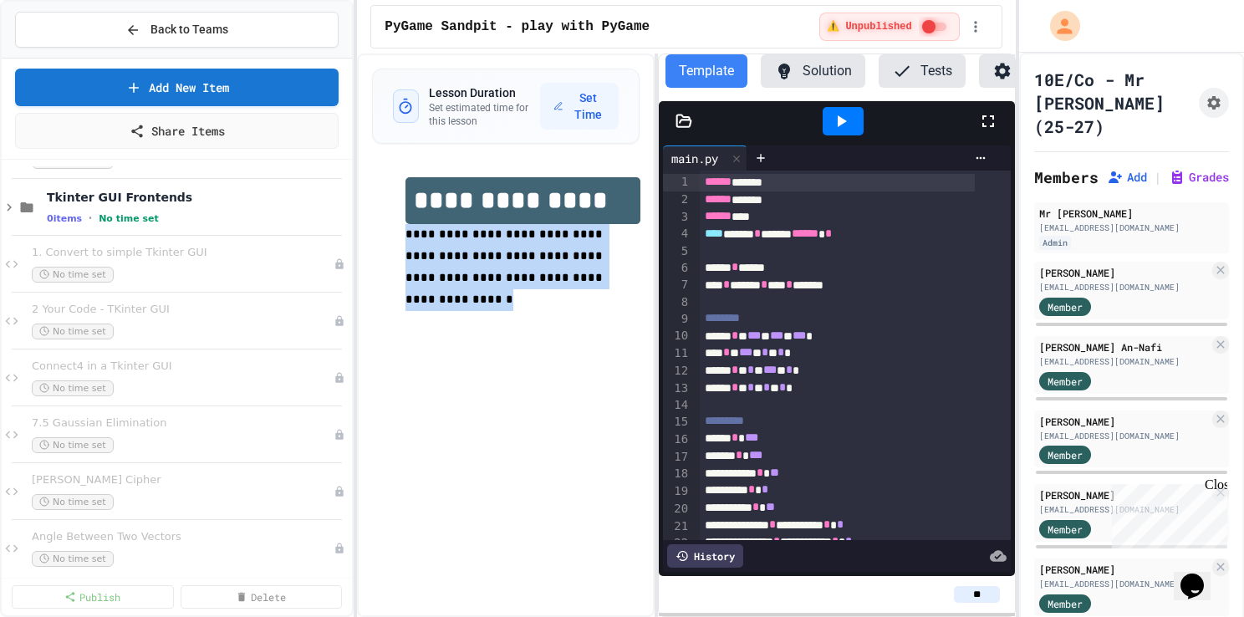
drag, startPoint x: 514, startPoint y: 283, endPoint x: 401, endPoint y: 241, distance: 121.2
click at [401, 241] on div "**********" at bounding box center [506, 255] width 268 height 189
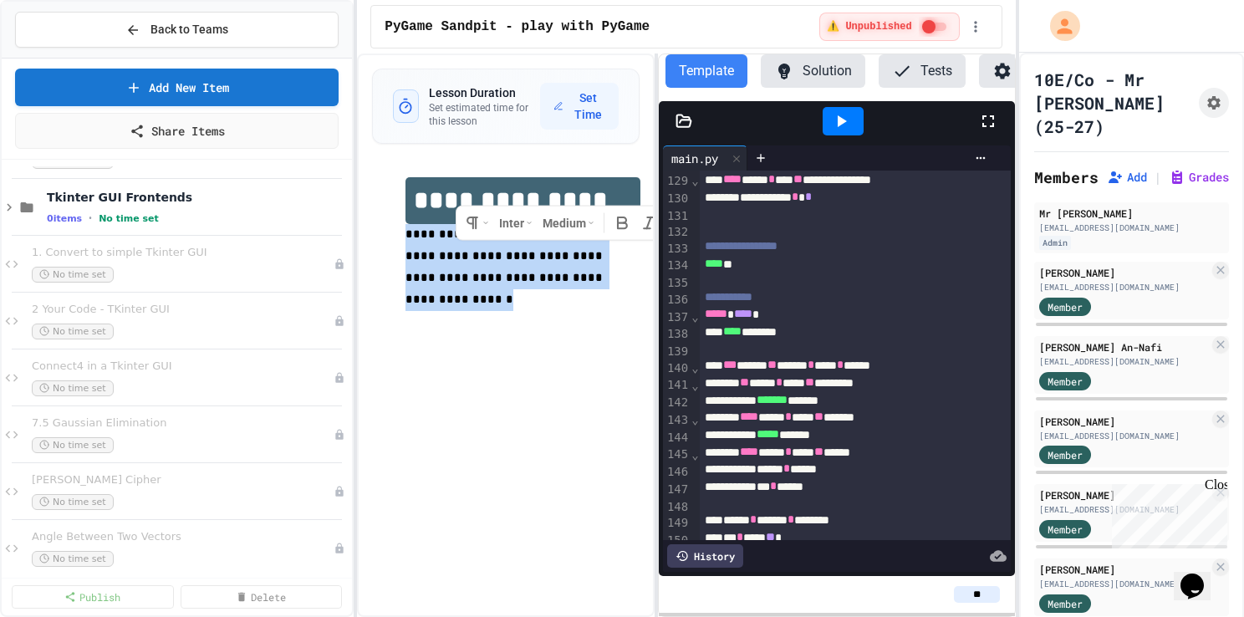
scroll to position [3054, 0]
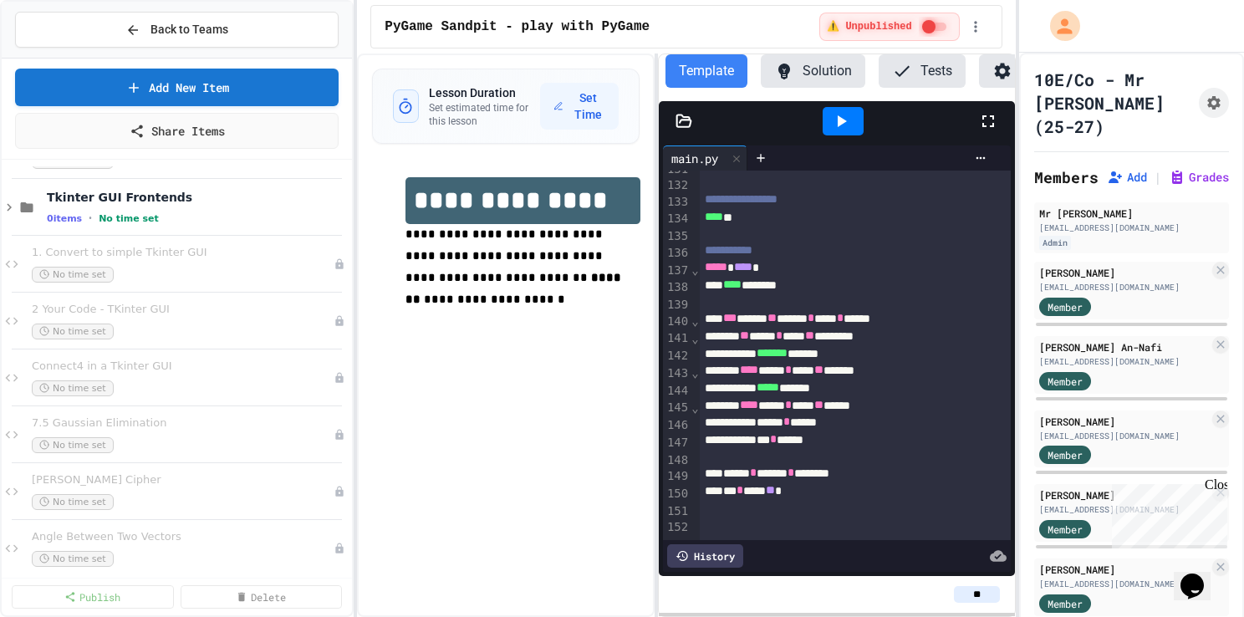
click at [845, 131] on icon at bounding box center [841, 121] width 20 height 20
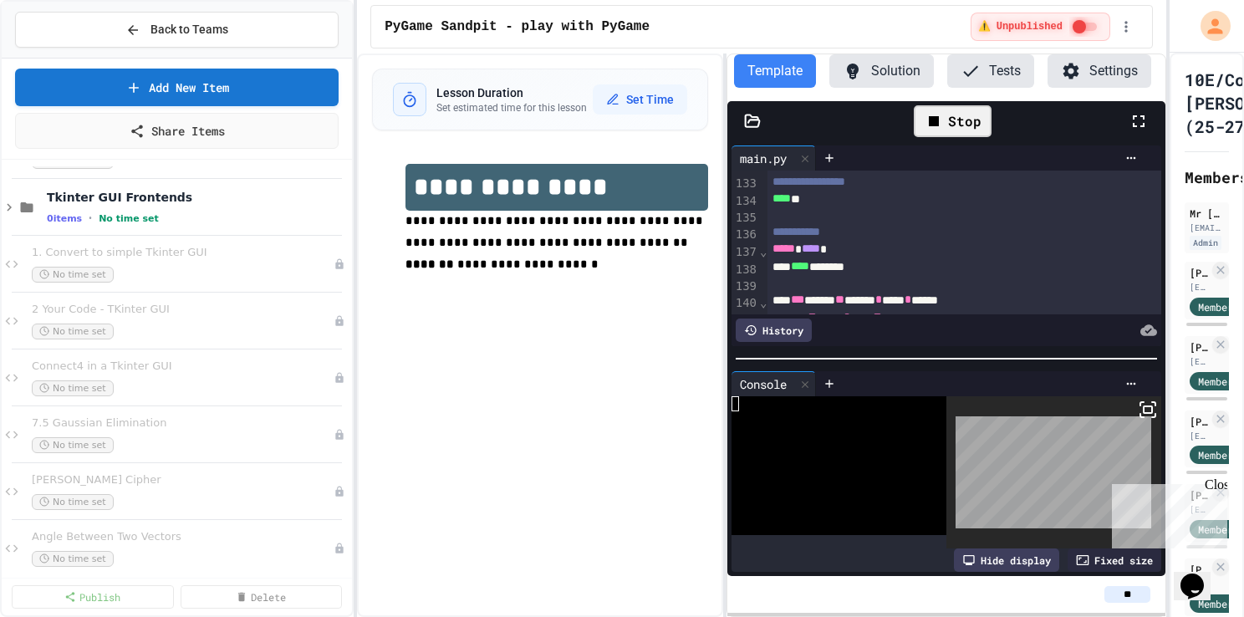
click at [1187, 398] on div "**********" at bounding box center [622, 308] width 1244 height 617
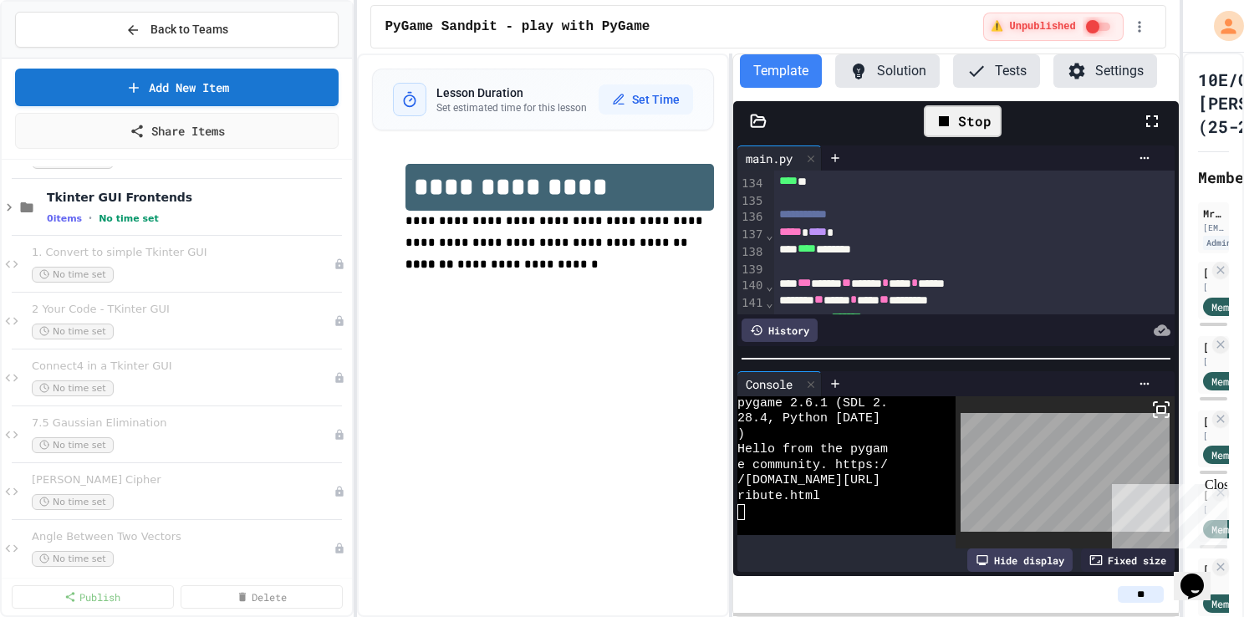
scroll to position [3019, 0]
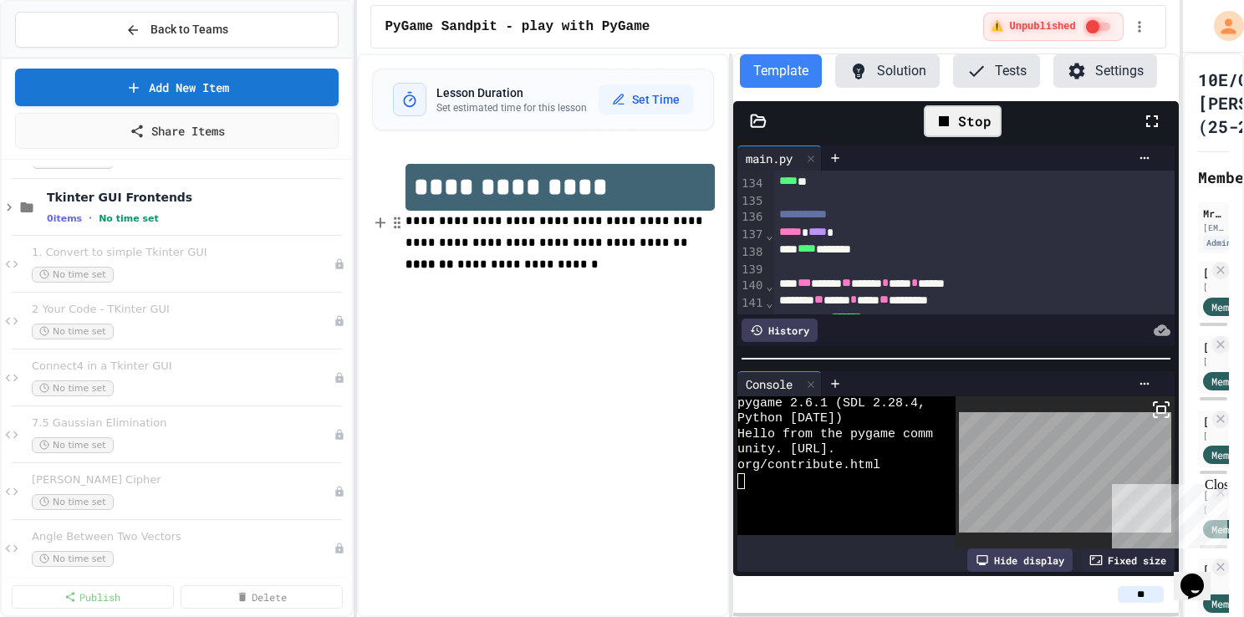
click at [525, 267] on p "**********" at bounding box center [560, 243] width 309 height 65
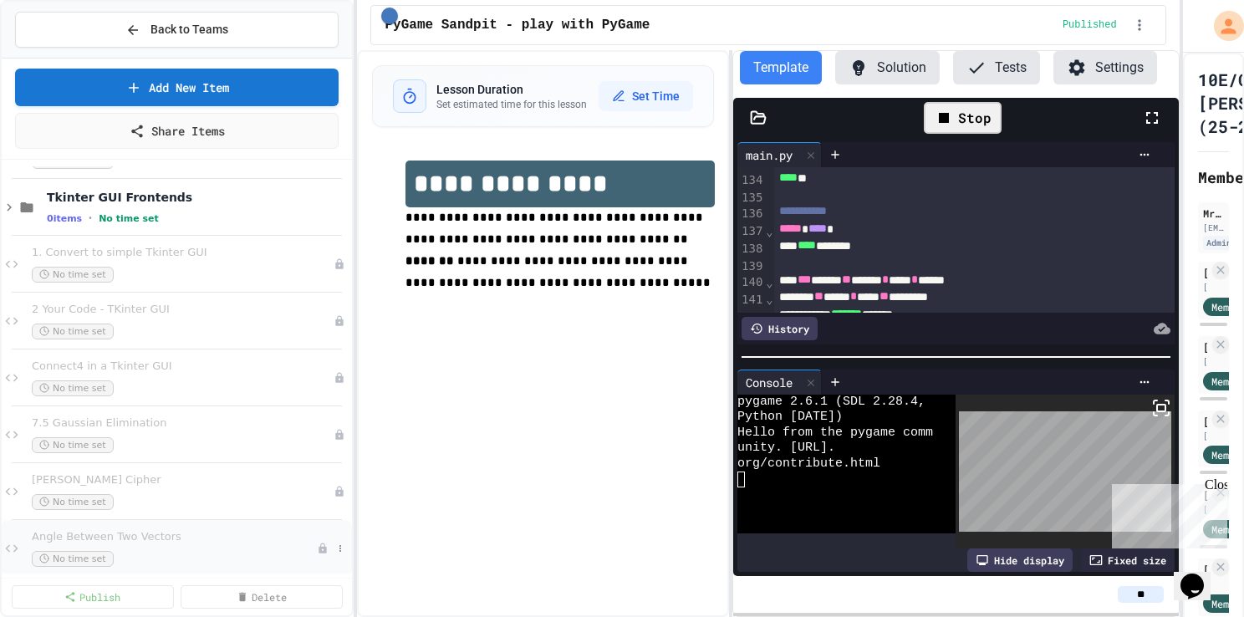
scroll to position [5242, 0]
